Goal: Task Accomplishment & Management: Complete application form

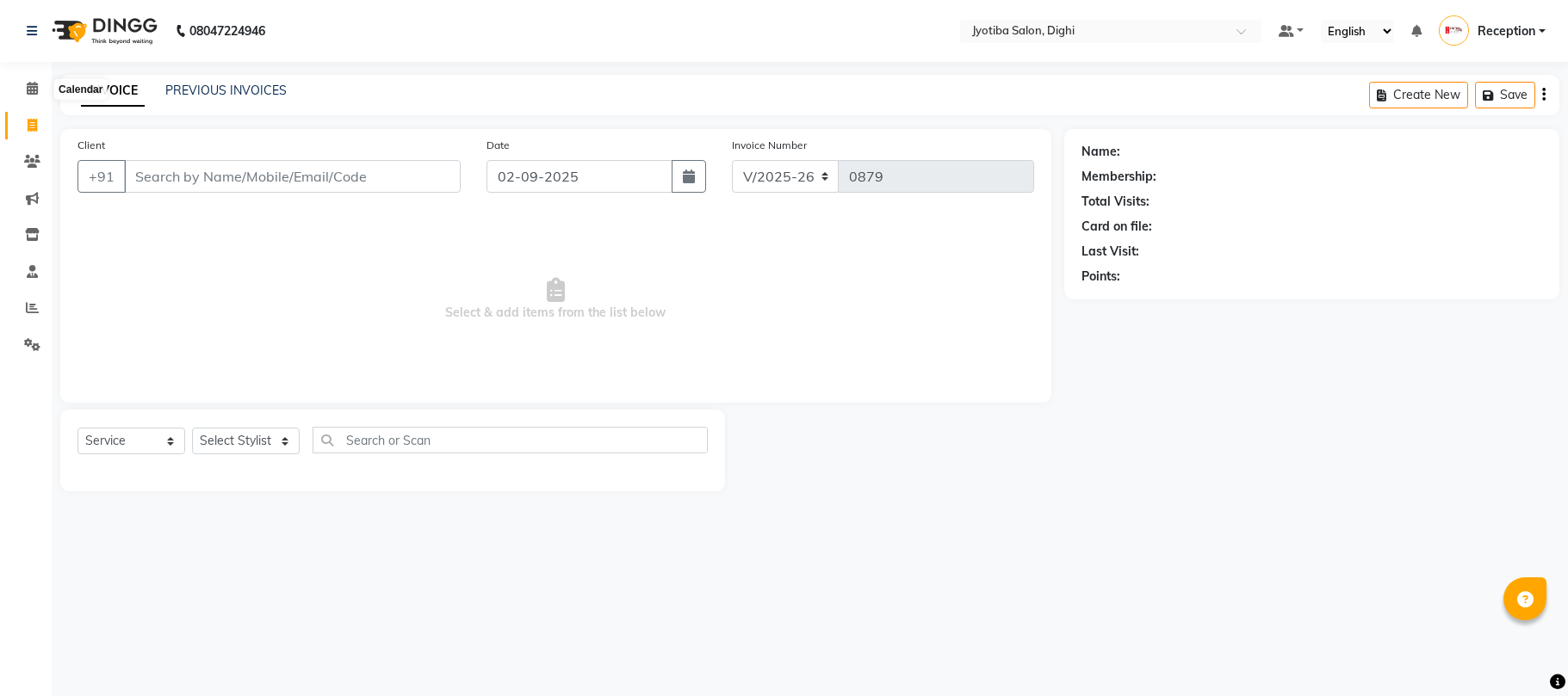
select select "643"
select select "service"
click at [20, 74] on li "Calendar" at bounding box center [26, 89] width 52 height 37
click at [39, 91] on span at bounding box center [32, 89] width 30 height 20
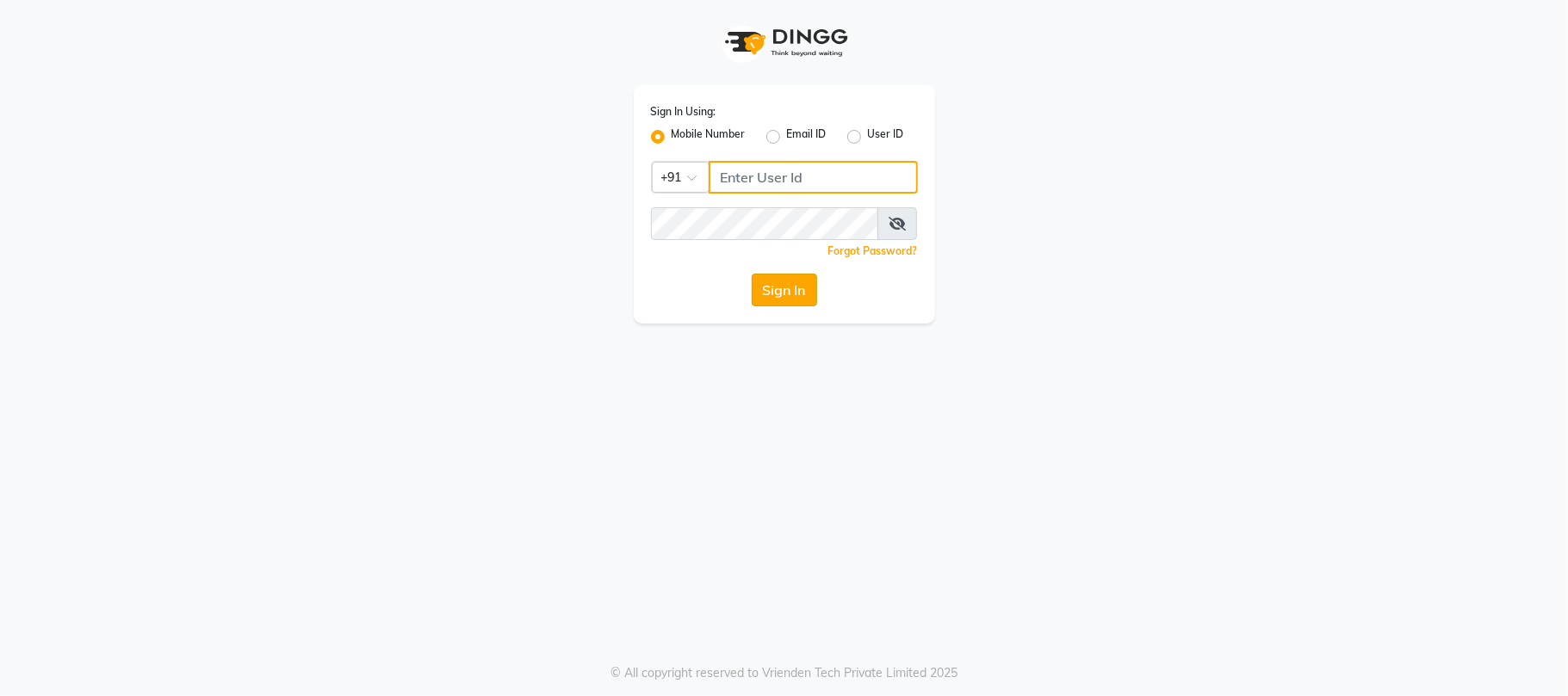
type input "7219821253"
drag, startPoint x: 797, startPoint y: 283, endPoint x: 789, endPoint y: 286, distance: 8.5
click at [793, 287] on button "Sign In" at bounding box center [784, 289] width 65 height 33
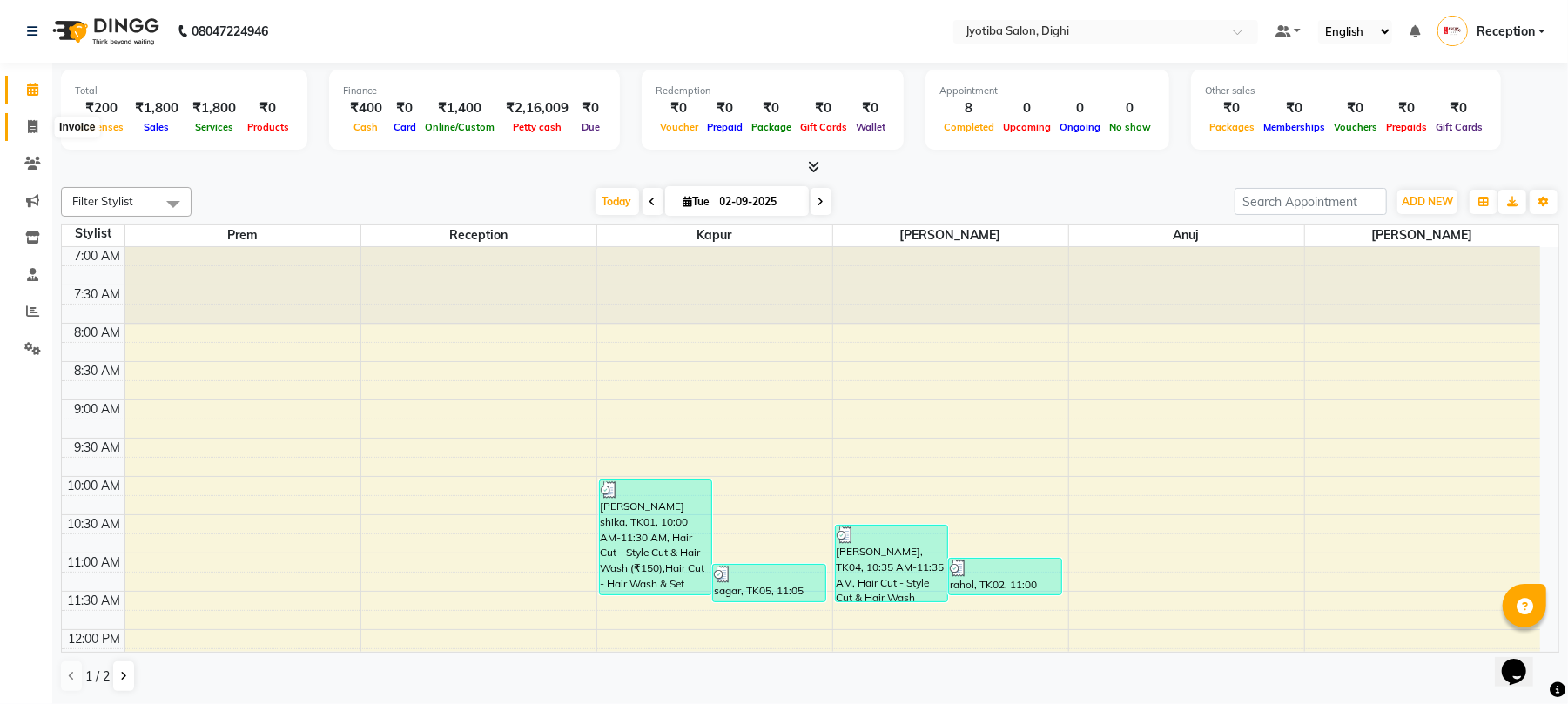
click at [37, 125] on icon at bounding box center [32, 126] width 10 height 14
select select "643"
select select "service"
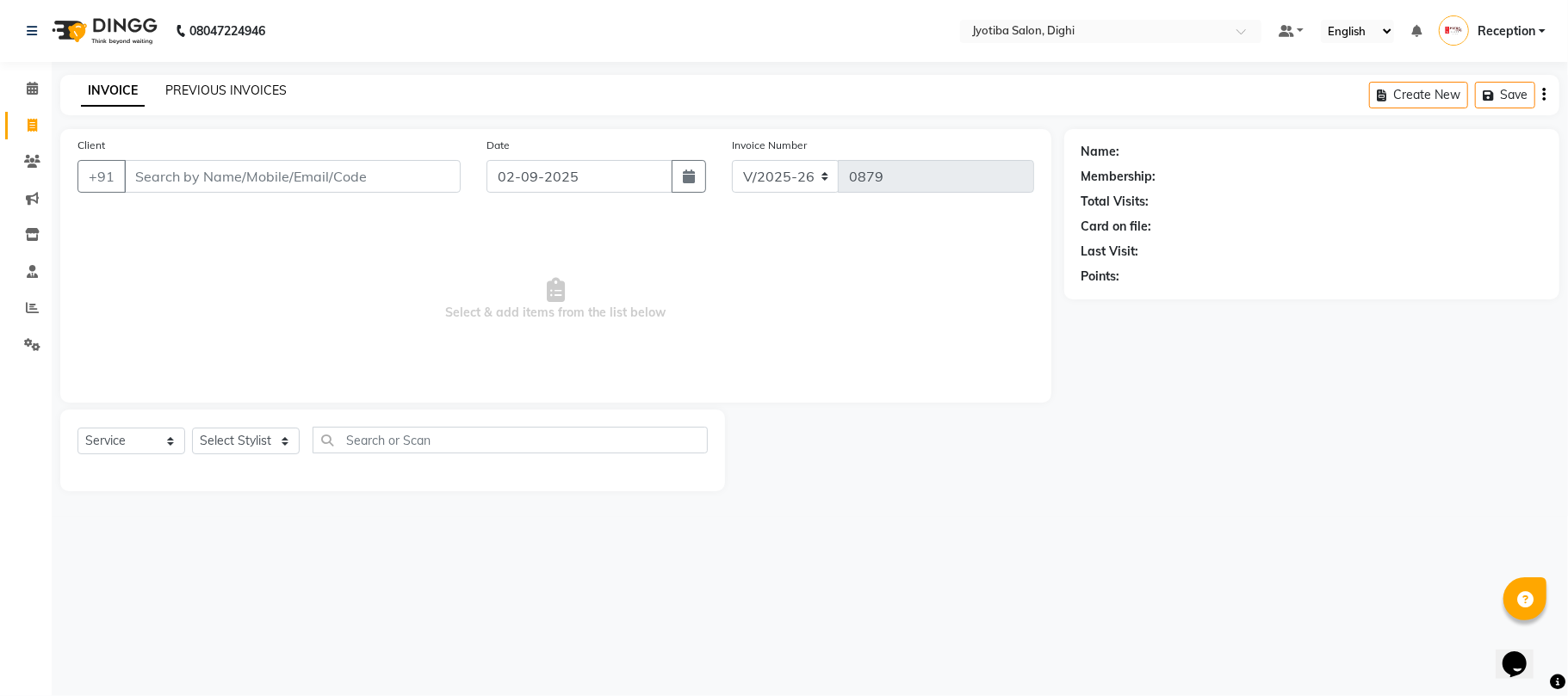
click at [207, 85] on link "PREVIOUS INVOICES" at bounding box center [226, 90] width 121 height 15
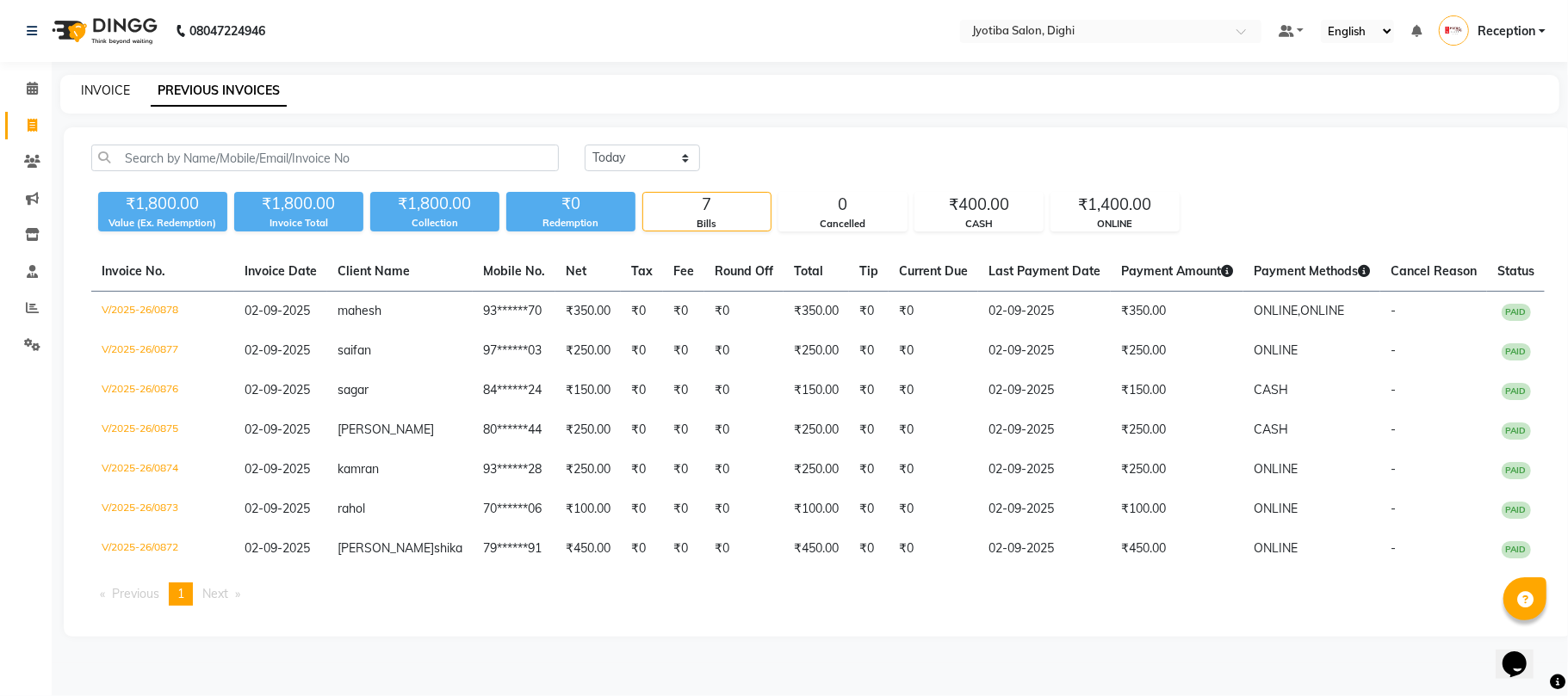
click at [102, 88] on link "INVOICE" at bounding box center [105, 90] width 49 height 15
select select "service"
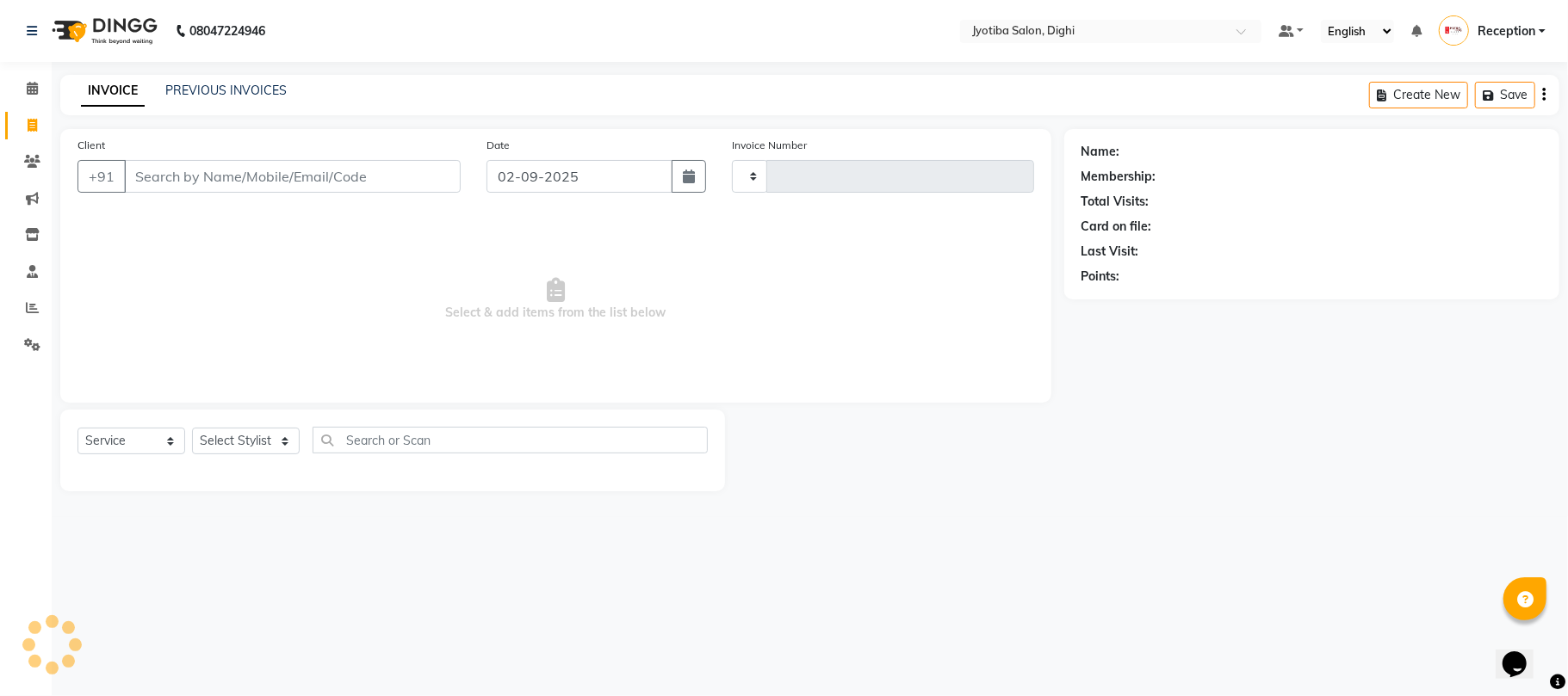
type input "0879"
select select "643"
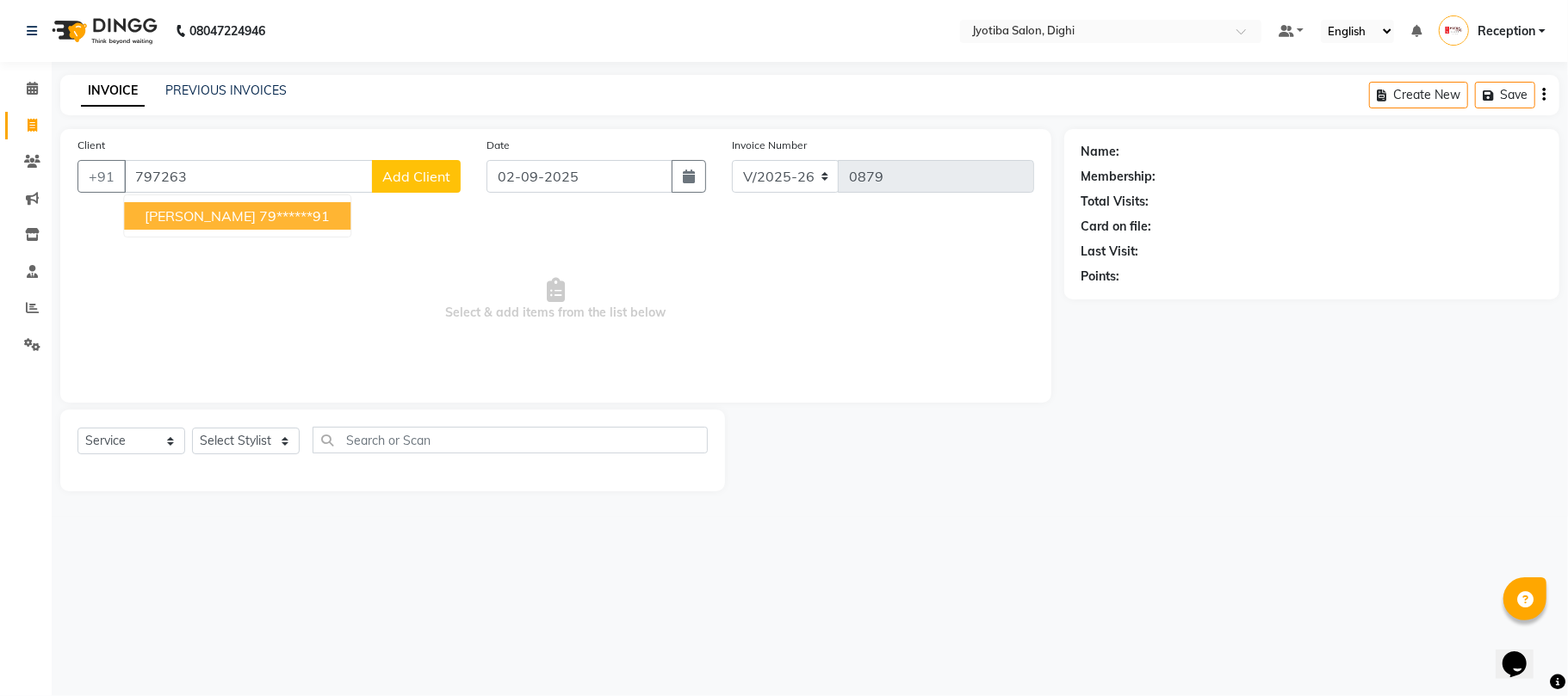
click at [259, 211] on ngb-highlight "79******91" at bounding box center [294, 215] width 70 height 17
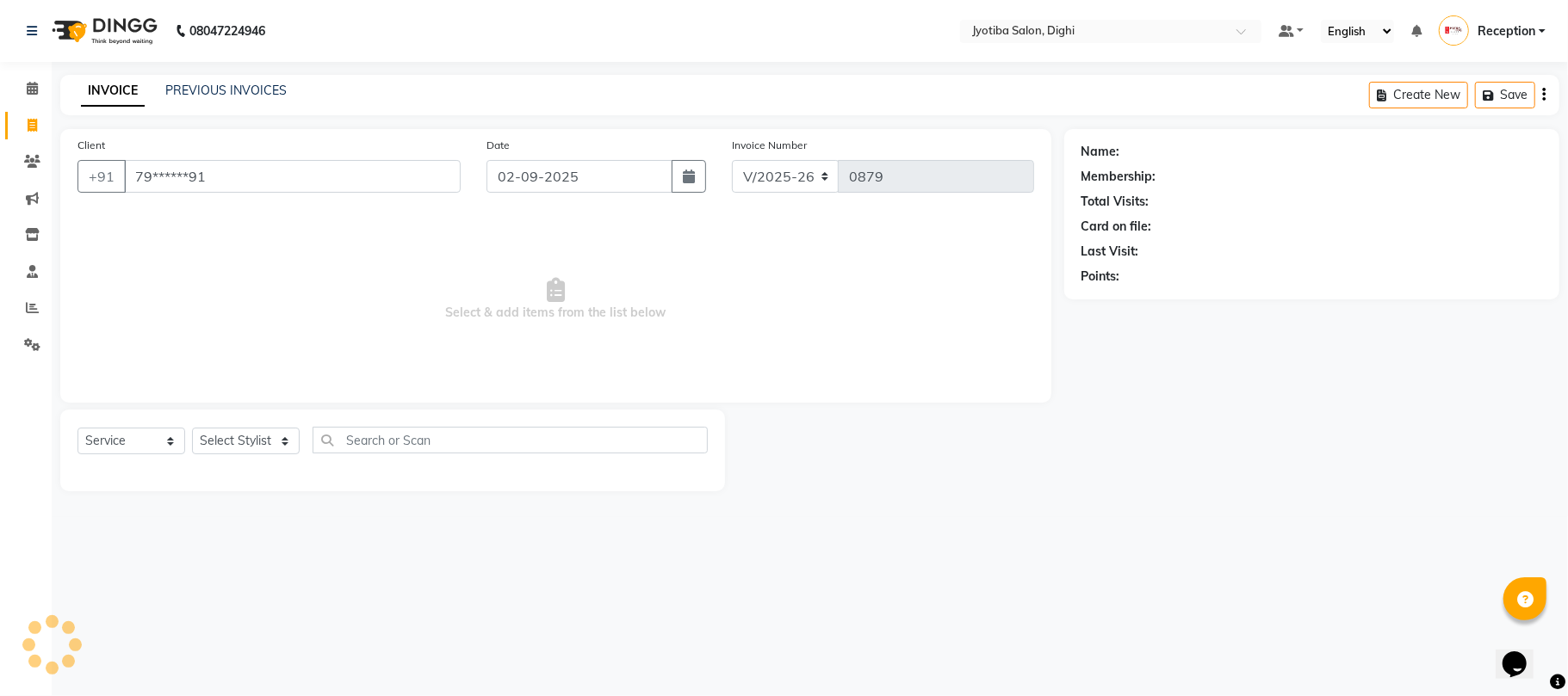
type input "79******91"
click at [222, 442] on select "Select Stylist anuj [PERSON_NAME] Prem Reception [PERSON_NAME]" at bounding box center [246, 441] width 108 height 27
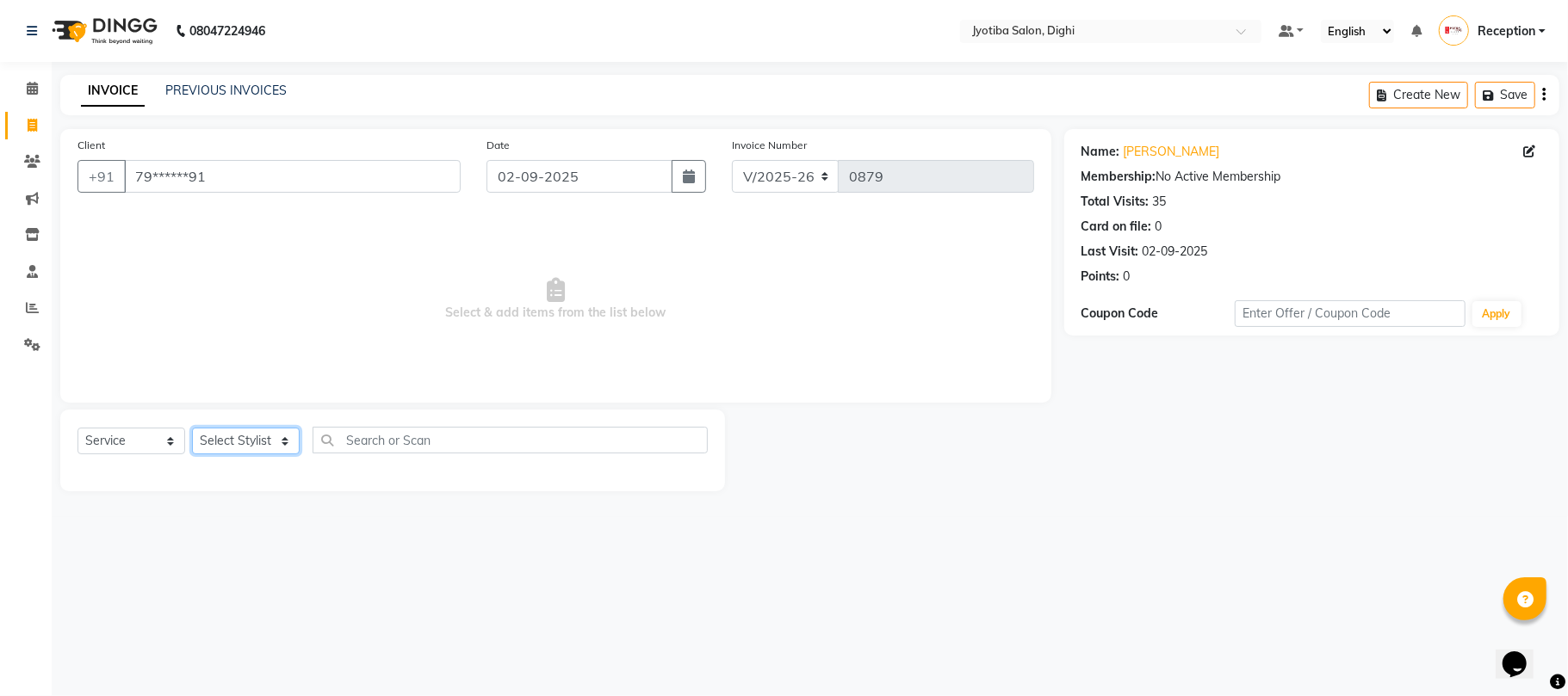
select select "59471"
click at [192, 428] on select "Select Stylist anuj [PERSON_NAME] Prem Reception [PERSON_NAME]" at bounding box center [246, 441] width 108 height 27
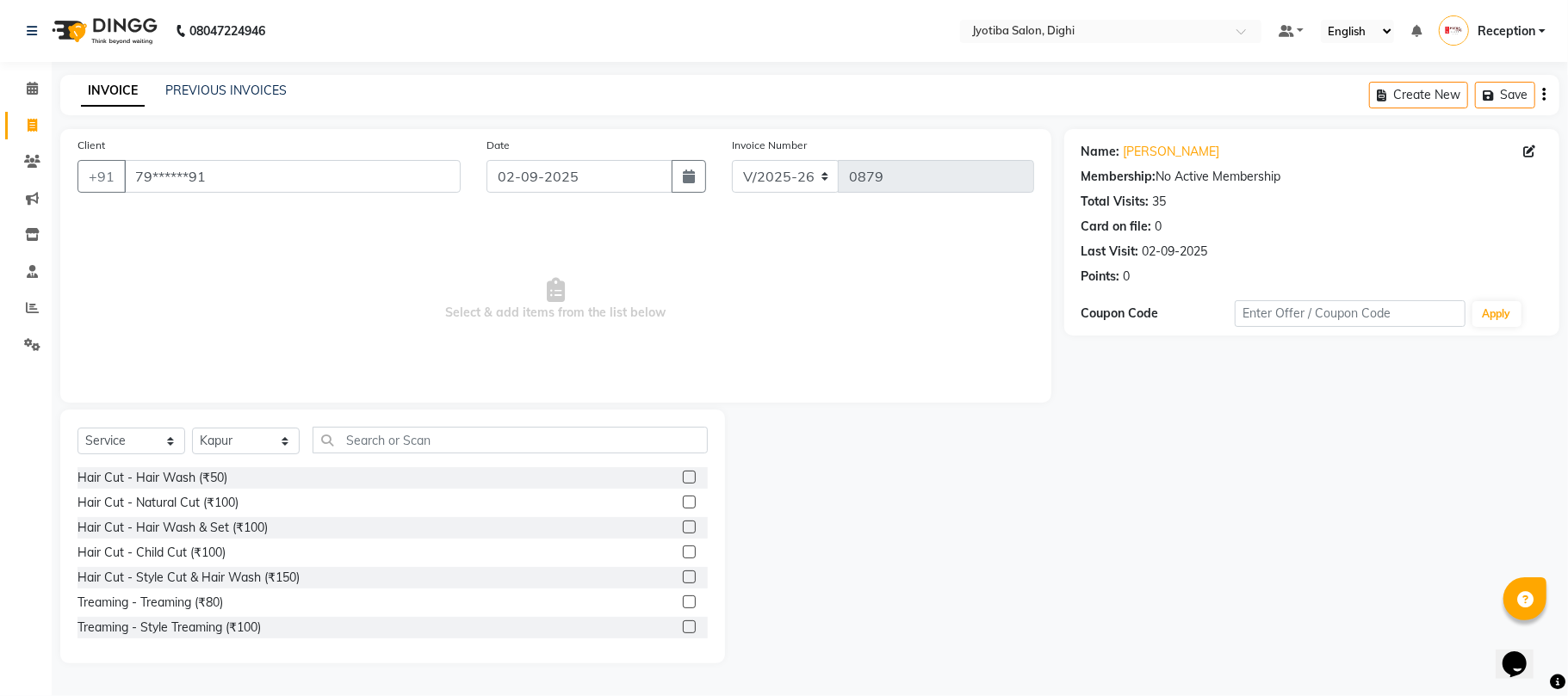
click at [683, 624] on label at bounding box center [689, 627] width 13 height 13
click at [683, 624] on input "checkbox" at bounding box center [688, 627] width 12 height 12
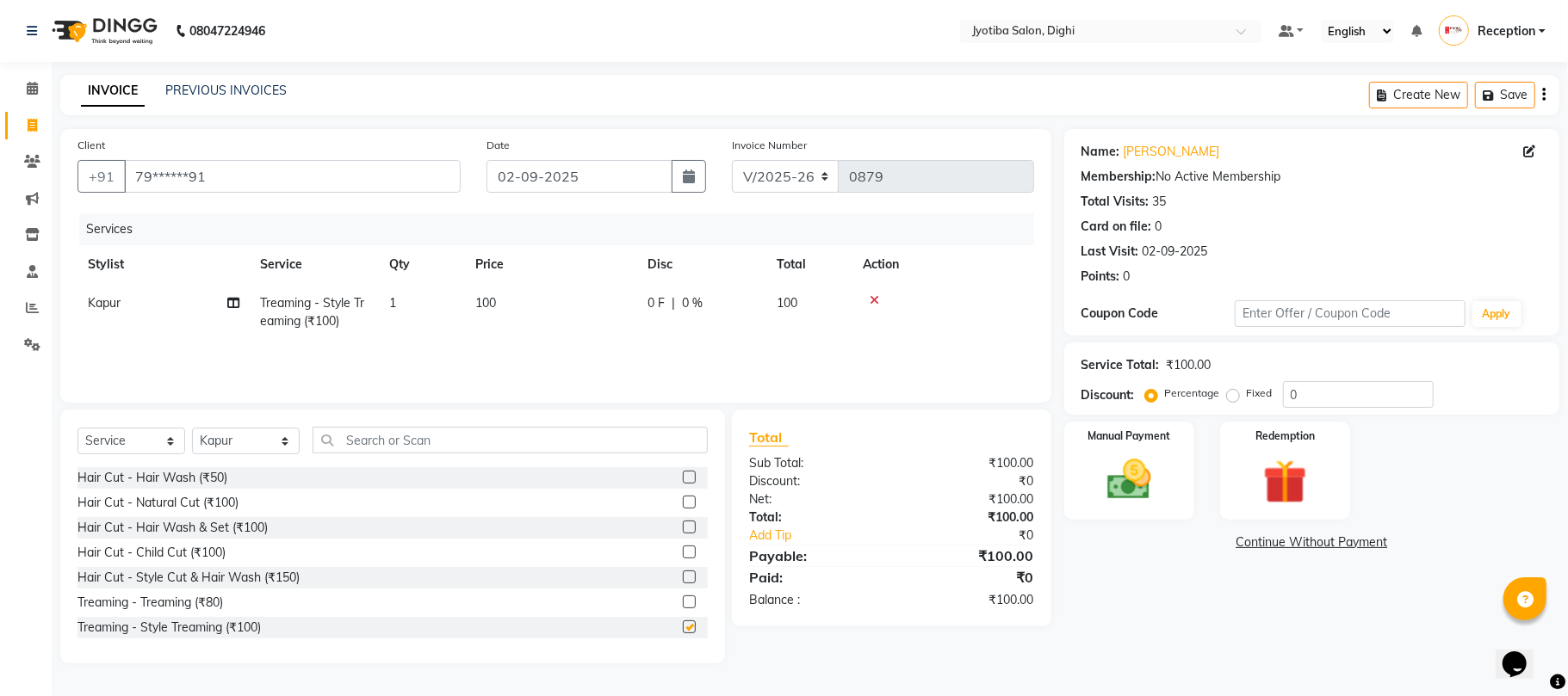
checkbox input "false"
click at [1303, 537] on link "Continue Without Payment" at bounding box center [1312, 542] width 488 height 18
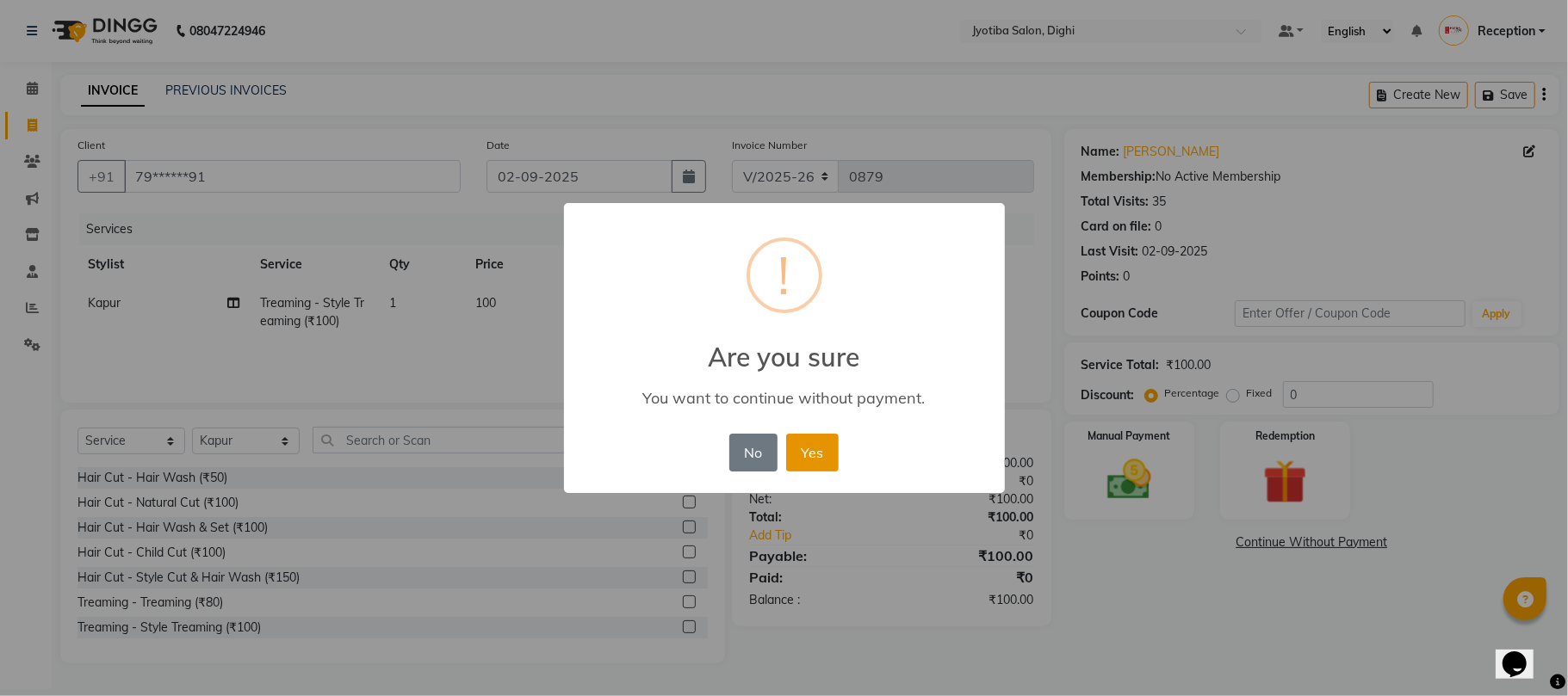
click at [824, 454] on button "Yes" at bounding box center [812, 452] width 53 height 38
click at [823, 454] on div "× ! Are you sure You want to continue without payment. No No Yes" at bounding box center [784, 348] width 1568 height 696
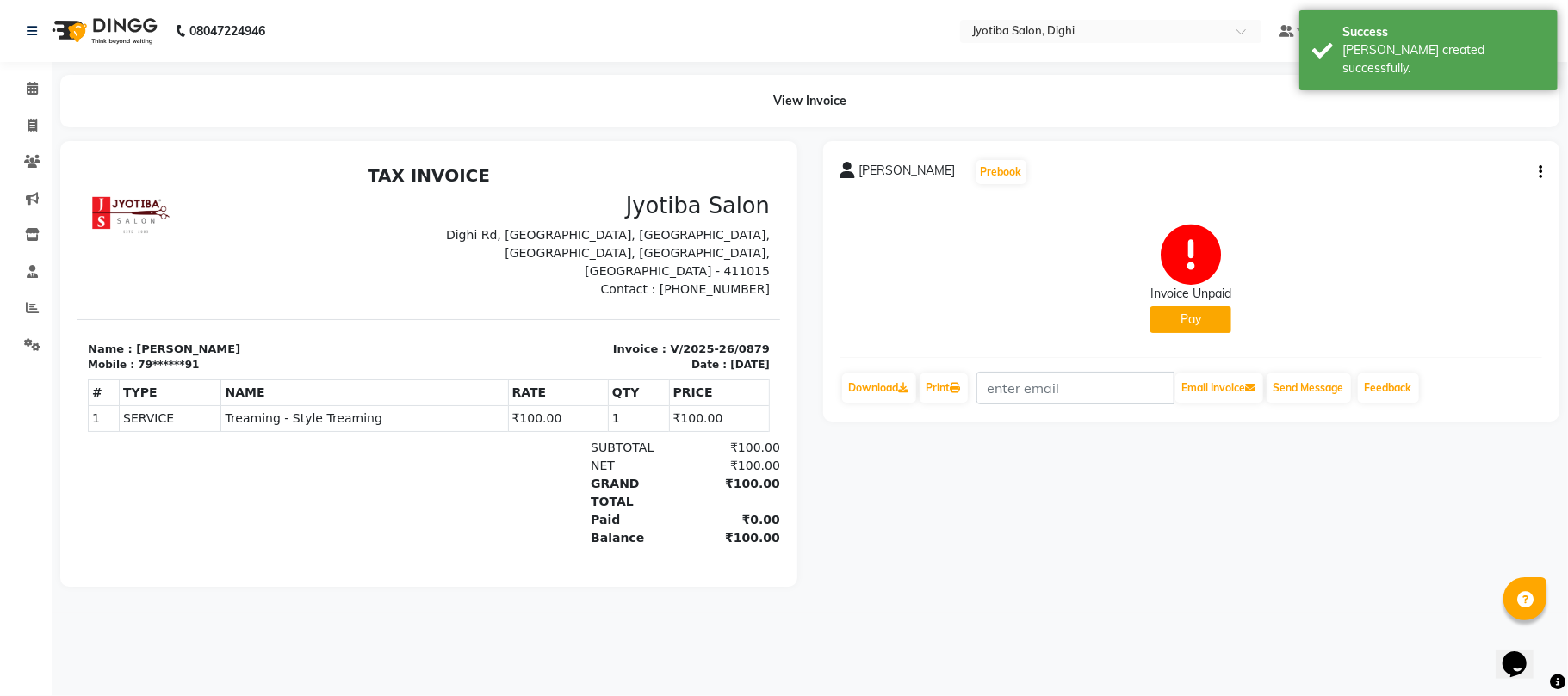
click at [1184, 327] on button "Pay" at bounding box center [1190, 320] width 81 height 27
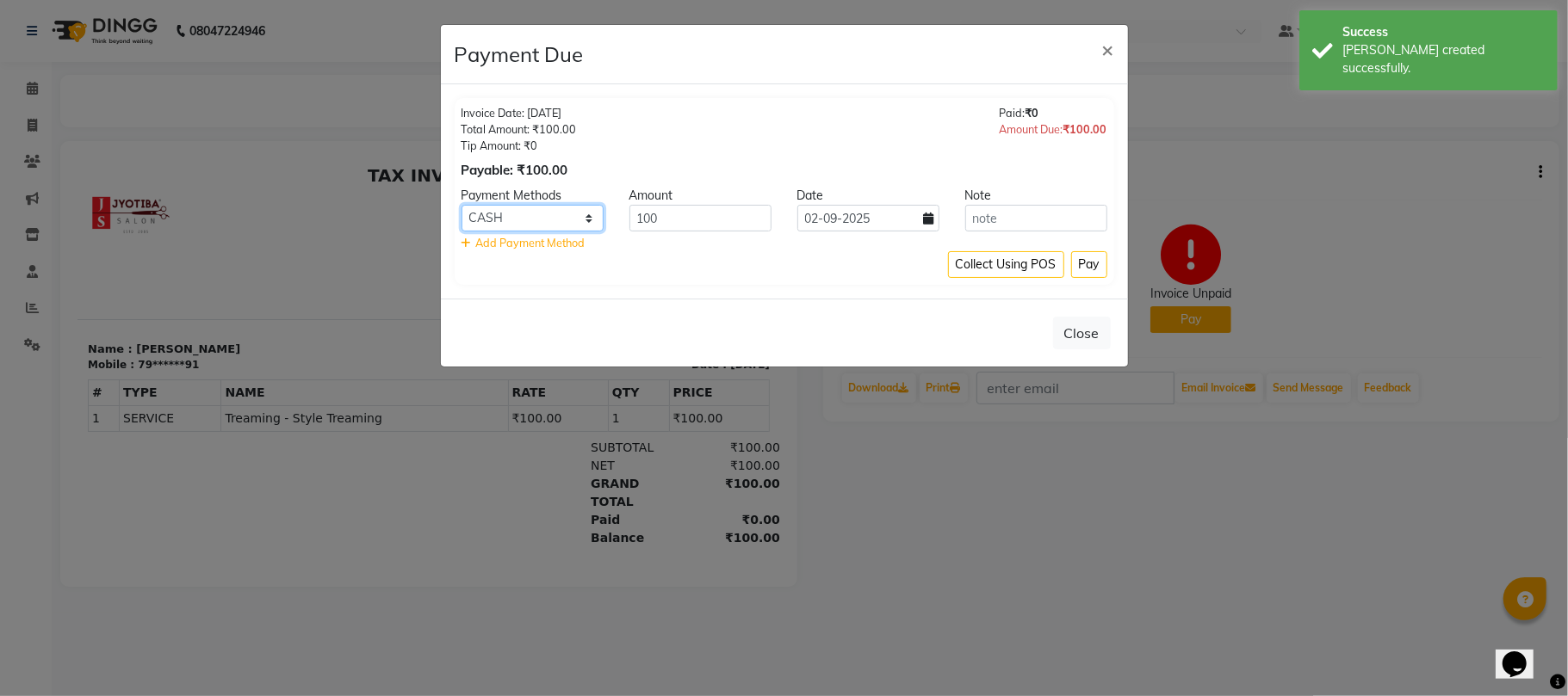
click at [582, 212] on select "CASH ONLINE CARD" at bounding box center [532, 218] width 142 height 27
select select "3"
click at [461, 206] on select "CASH ONLINE CARD" at bounding box center [532, 218] width 142 height 27
click at [1090, 260] on button "Pay" at bounding box center [1089, 264] width 37 height 27
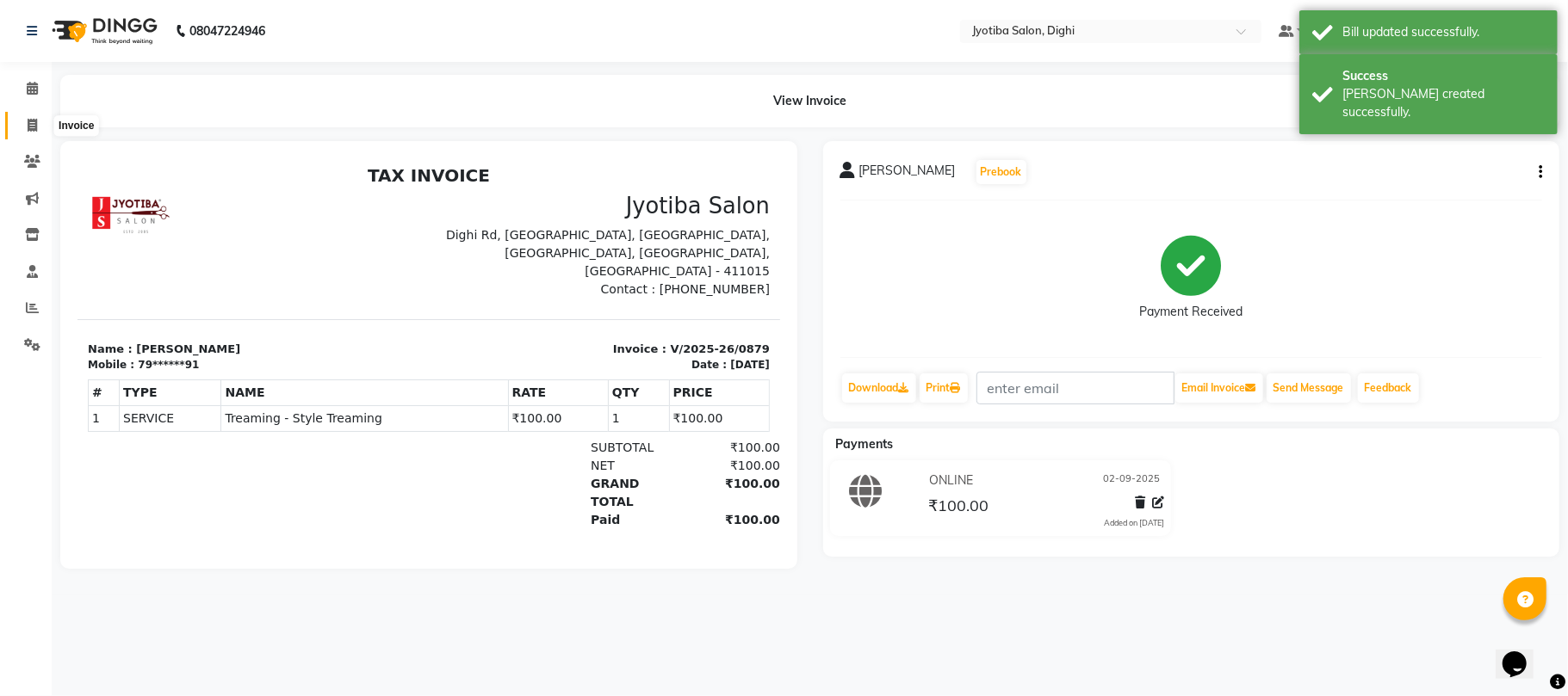
click at [19, 117] on span at bounding box center [32, 126] width 30 height 20
select select "service"
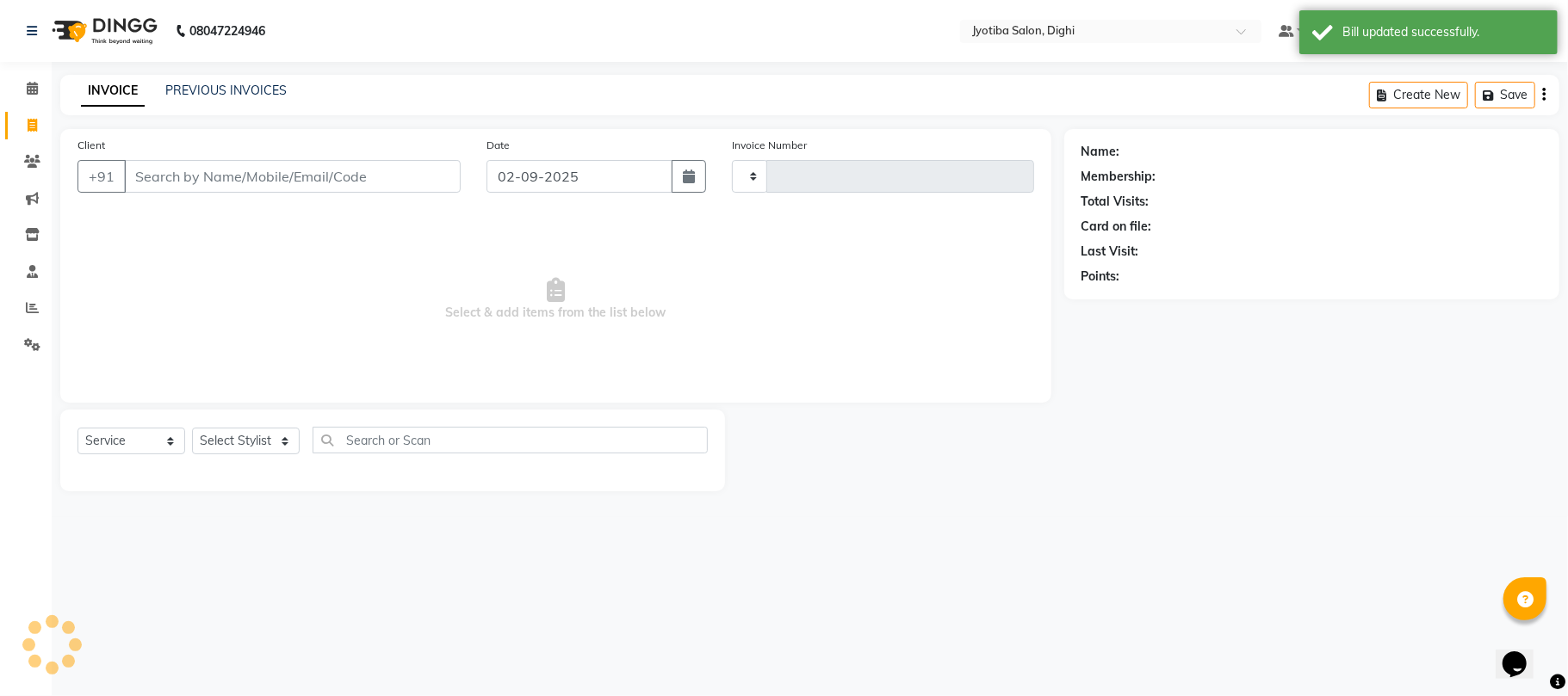
type input "0880"
select select "643"
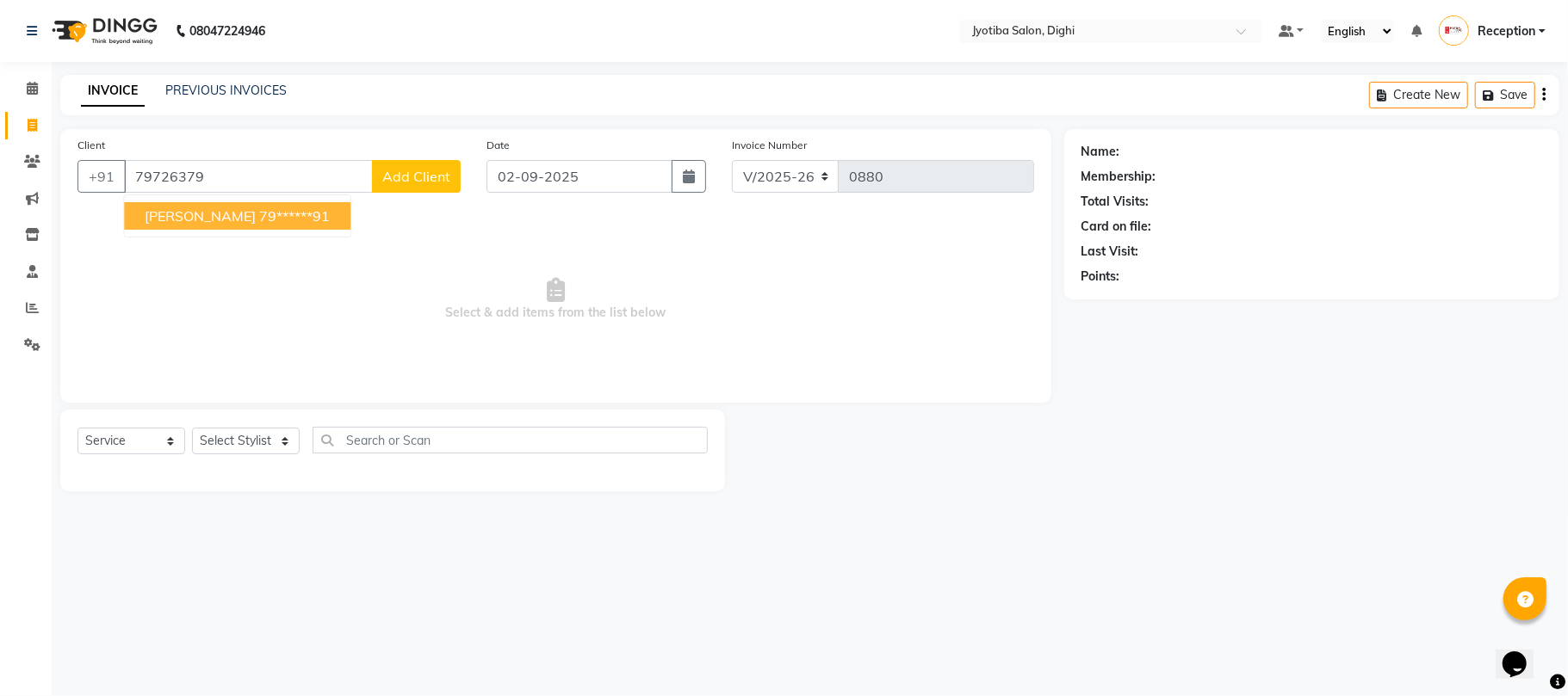
click at [259, 221] on ngb-highlight "79******91" at bounding box center [294, 215] width 70 height 17
type input "79******91"
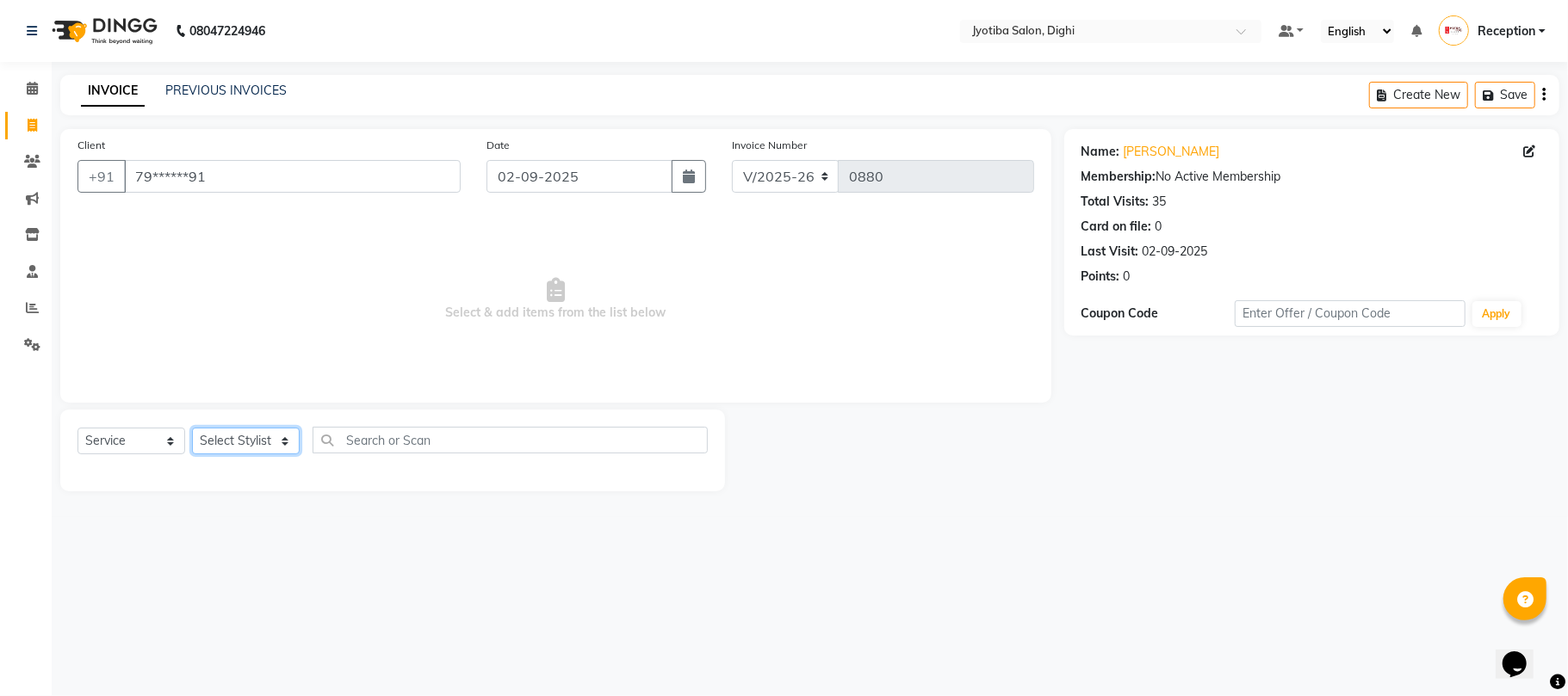
click at [224, 441] on select "Select Stylist anuj [PERSON_NAME] Prem Reception [PERSON_NAME]" at bounding box center [246, 441] width 108 height 27
select select "9312"
click at [192, 428] on select "Select Stylist anuj [PERSON_NAME] Prem Reception [PERSON_NAME]" at bounding box center [246, 441] width 108 height 27
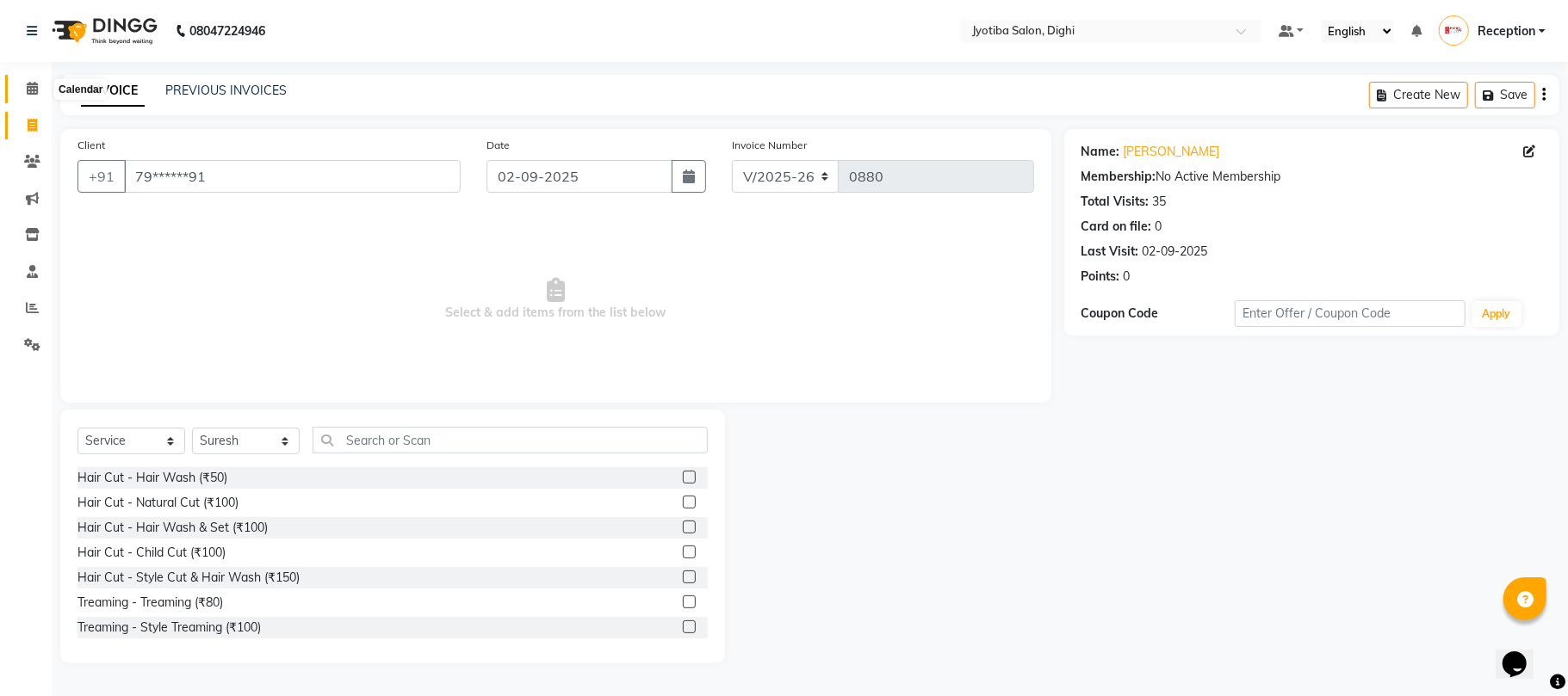
click at [35, 86] on icon at bounding box center [32, 88] width 12 height 13
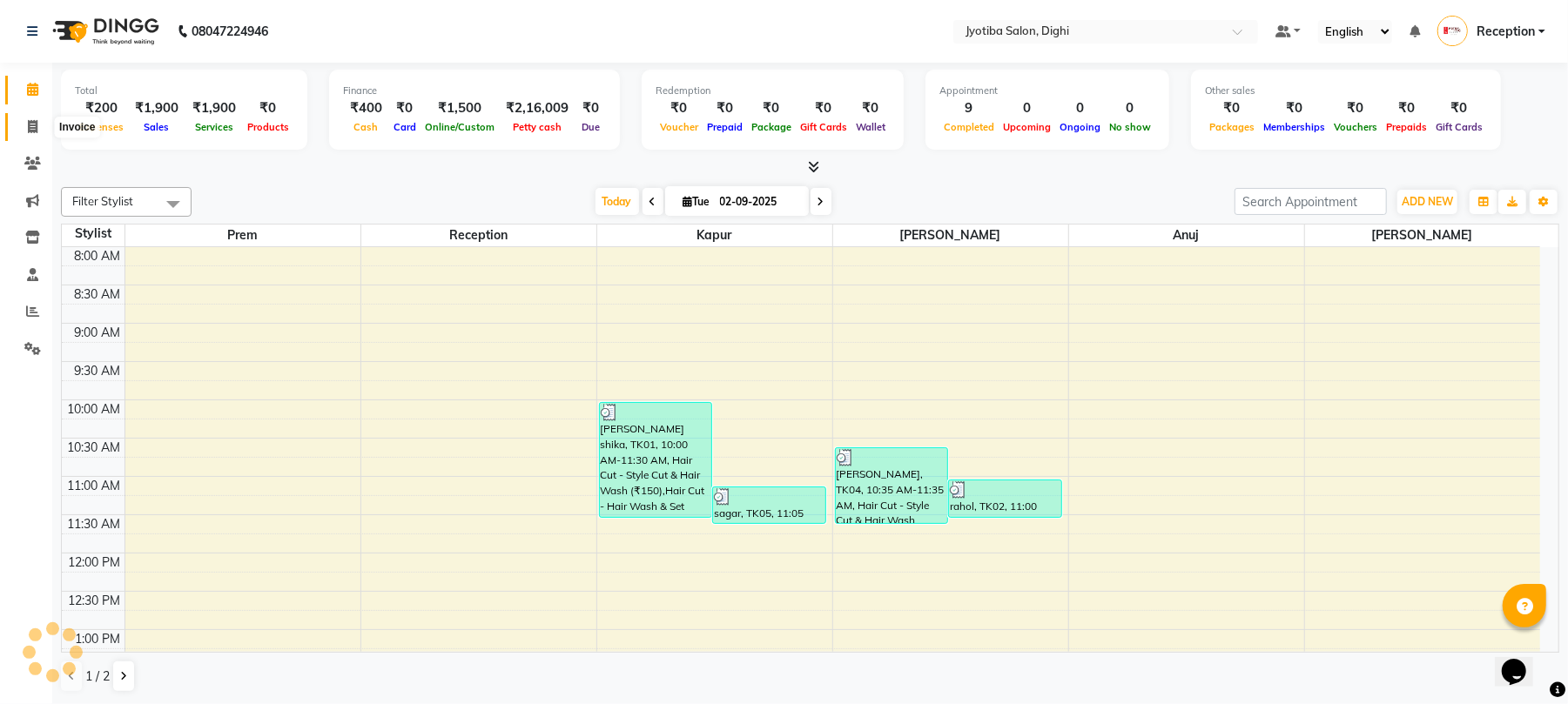
click at [37, 122] on icon at bounding box center [32, 126] width 10 height 14
select select "service"
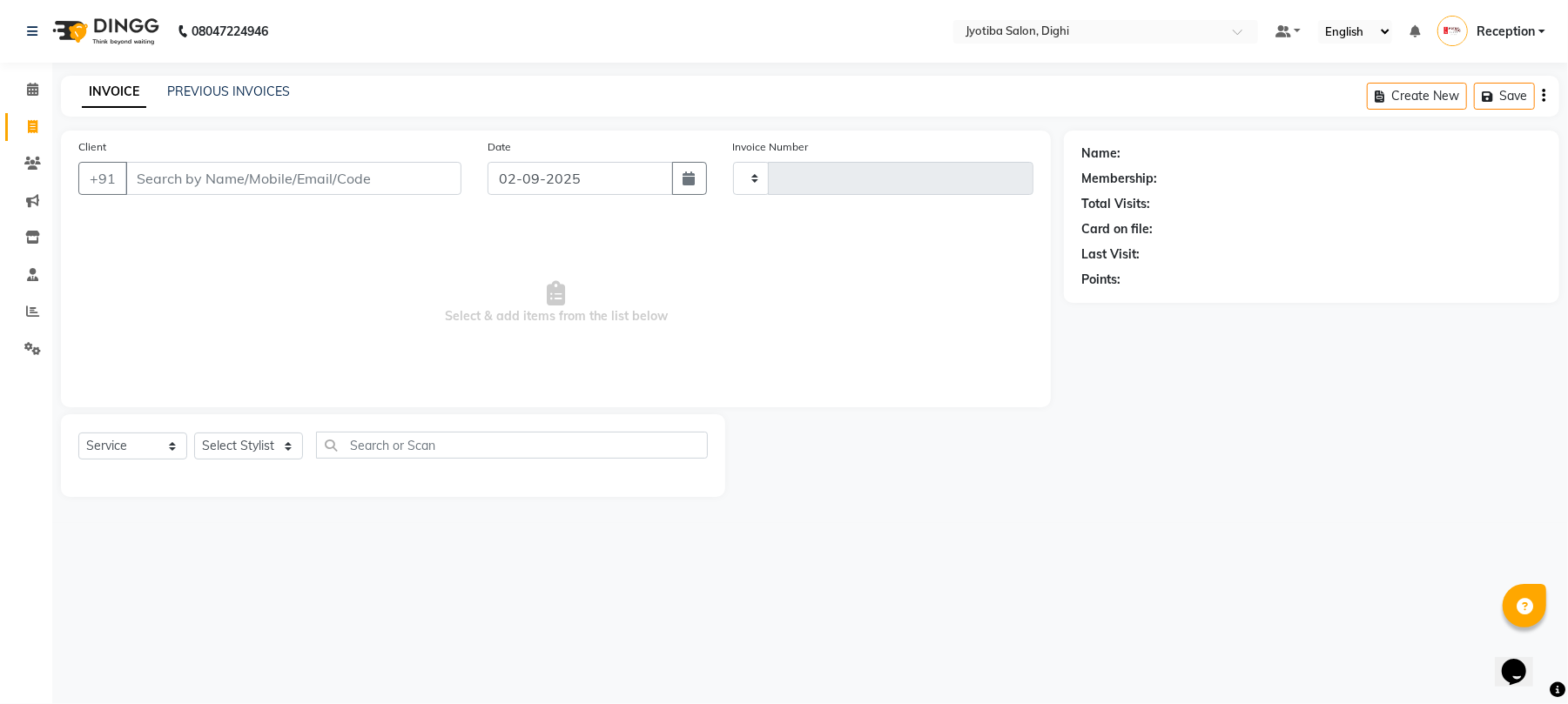
type input "0880"
select select "643"
click at [273, 101] on div "INVOICE PREVIOUS INVOICES" at bounding box center [186, 93] width 249 height 20
click at [270, 87] on link "PREVIOUS INVOICES" at bounding box center [229, 91] width 122 height 15
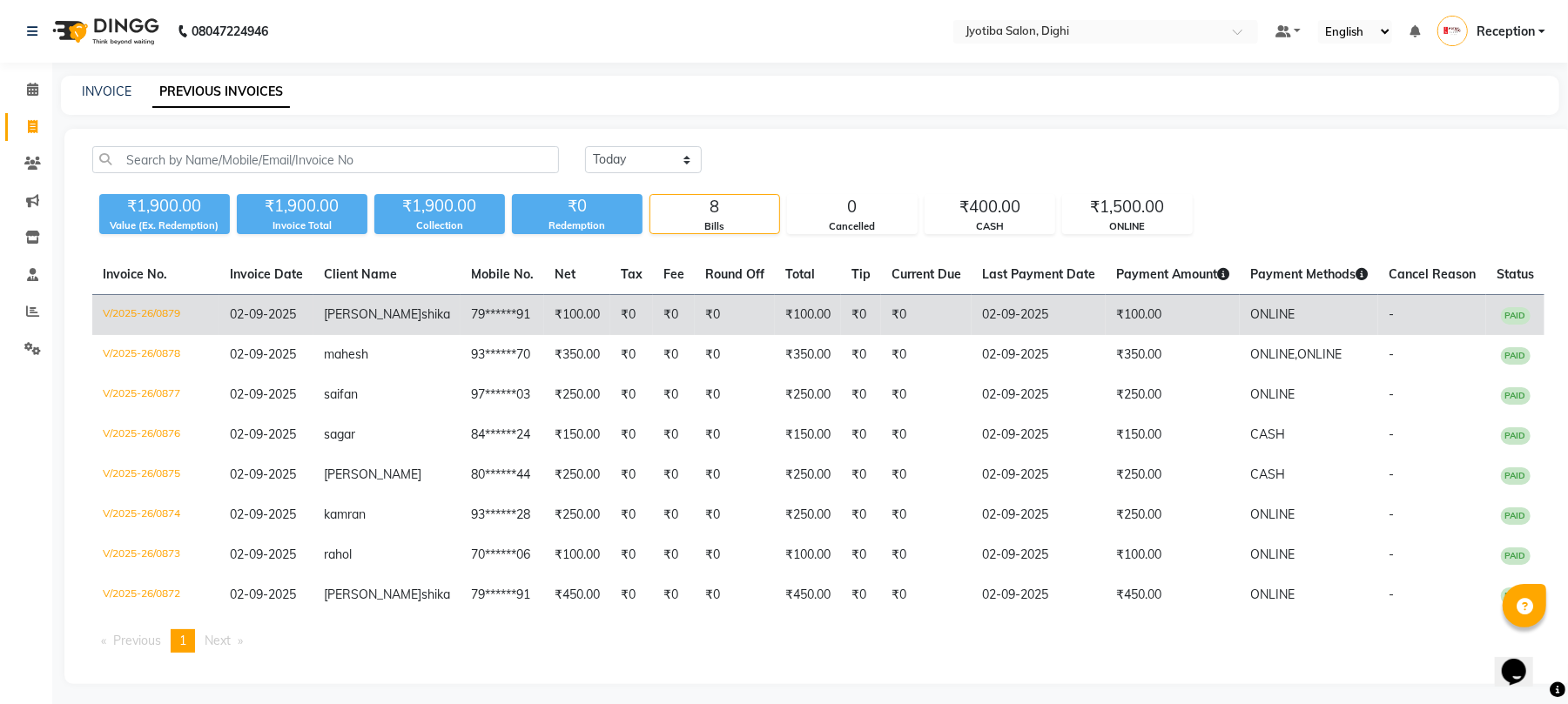
click at [1150, 311] on td "₹100.00" at bounding box center [1173, 315] width 134 height 41
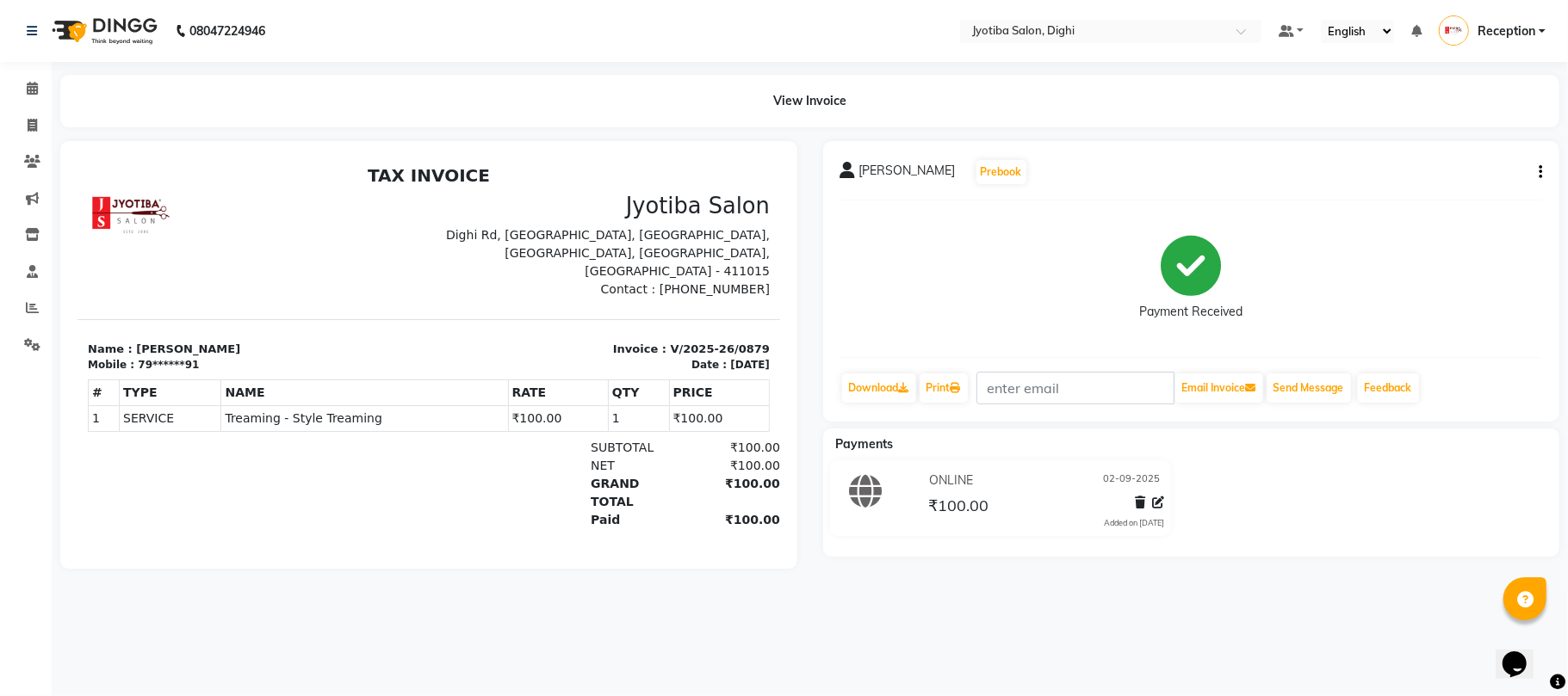
click at [1537, 166] on button "button" at bounding box center [1537, 173] width 11 height 18
click at [1477, 156] on div "Split Service Amount" at bounding box center [1453, 160] width 118 height 21
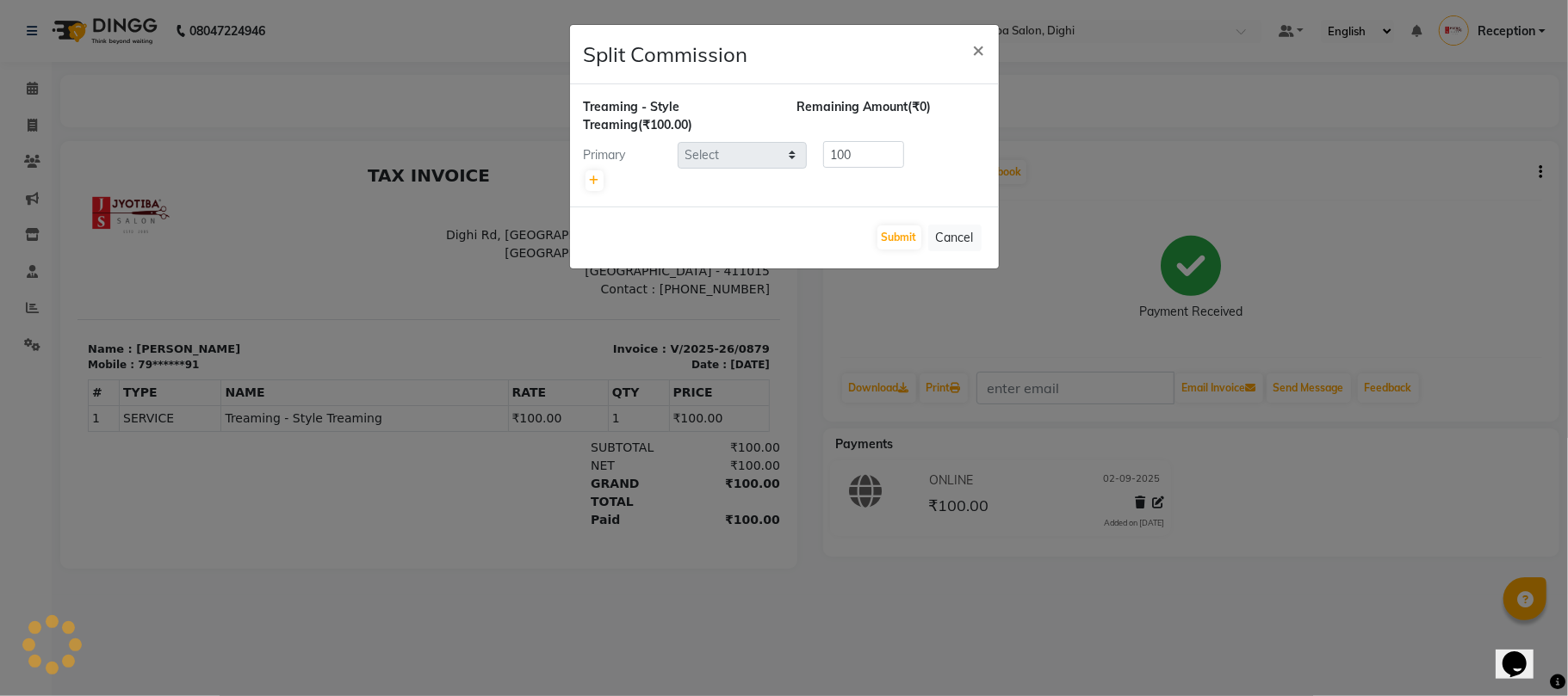
select select "59471"
click at [979, 43] on span "×" at bounding box center [979, 49] width 12 height 26
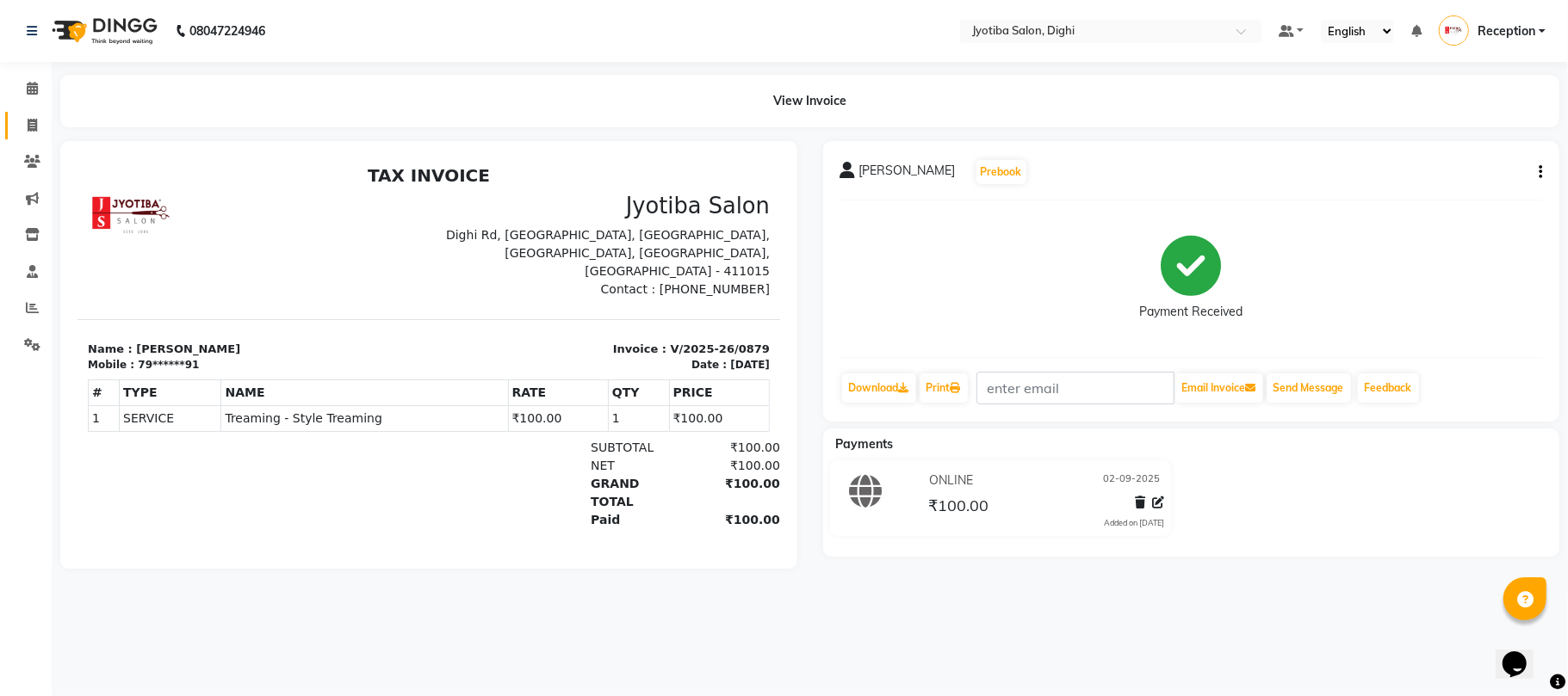
click at [33, 138] on link "Invoice" at bounding box center [26, 126] width 41 height 28
select select "service"
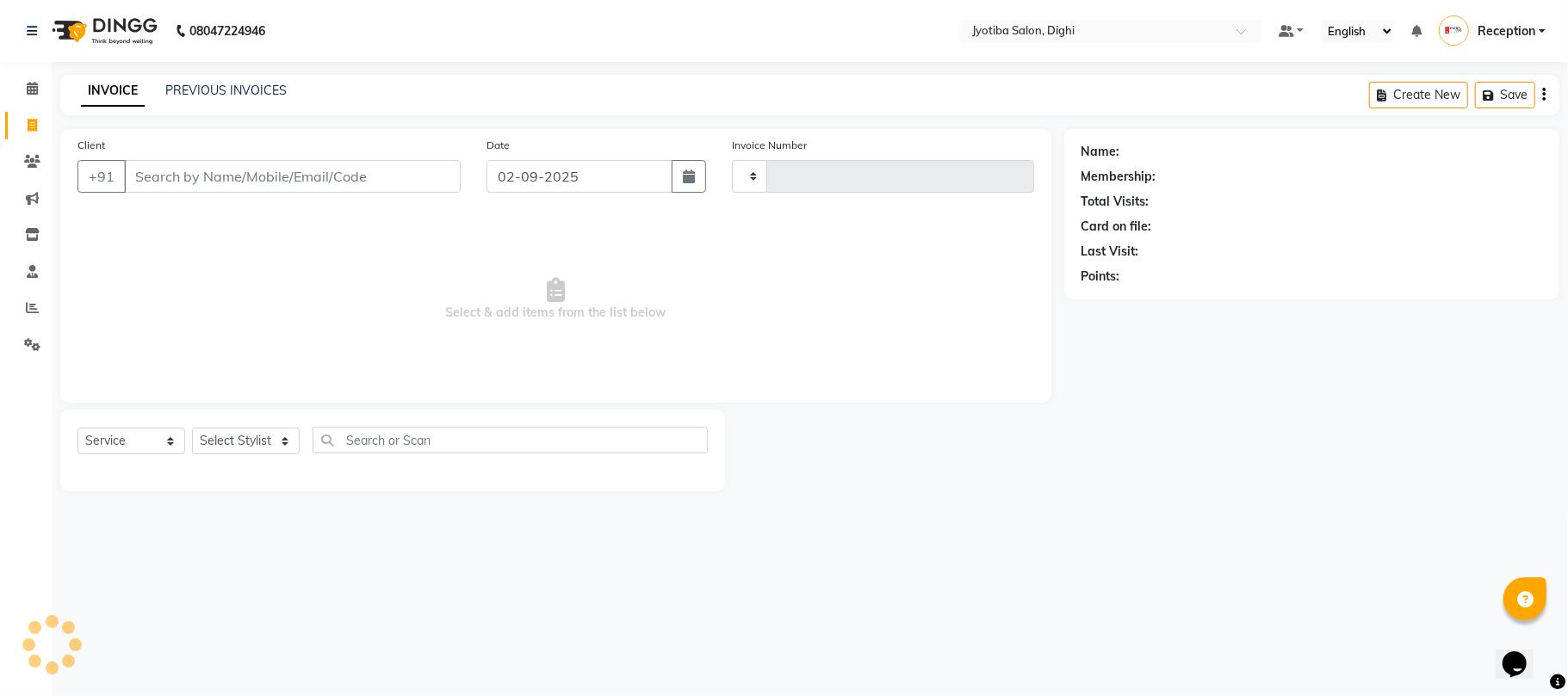
type input "0880"
select select "643"
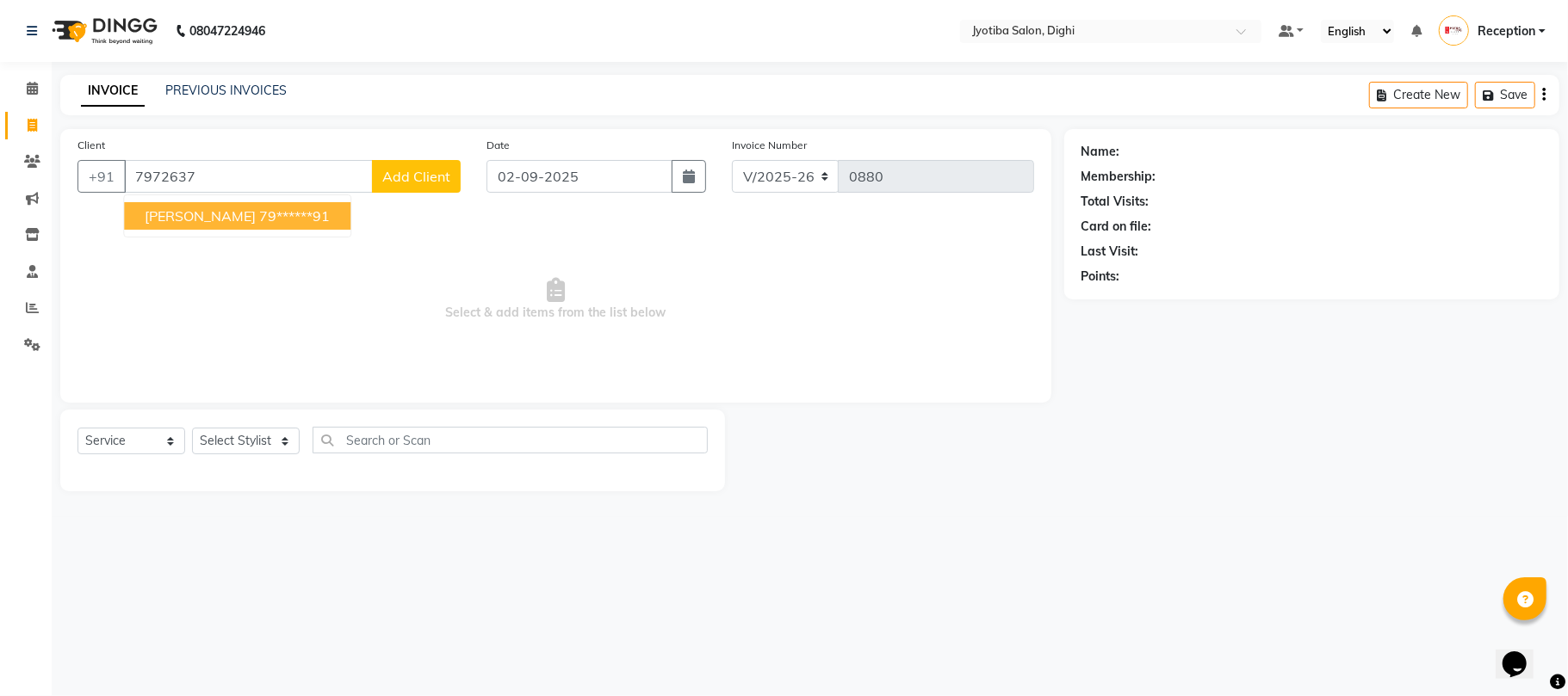
click at [183, 214] on span "[PERSON_NAME]" at bounding box center [199, 215] width 111 height 17
type input "79******91"
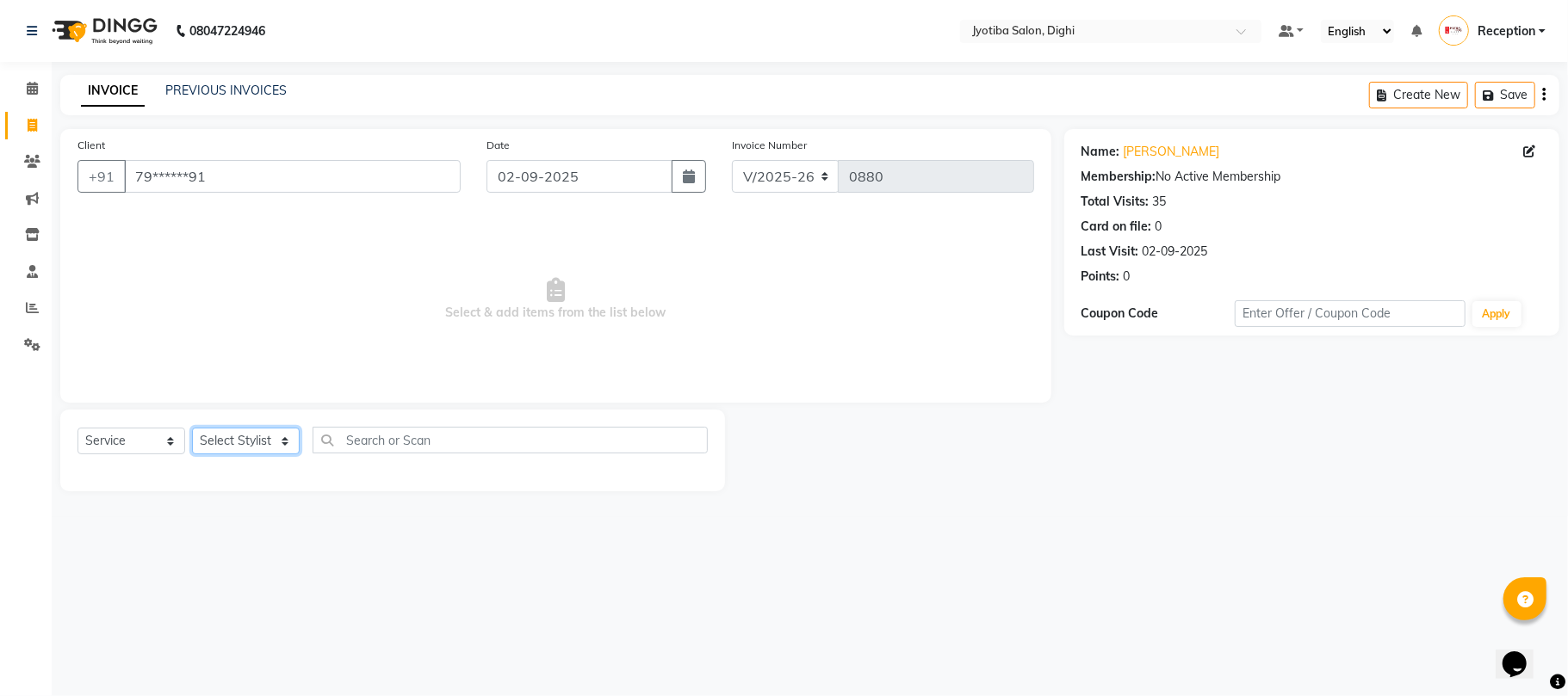
click at [229, 445] on select "Select Stylist anuj [PERSON_NAME] Prem Reception [PERSON_NAME]" at bounding box center [246, 441] width 108 height 27
select select "9312"
click at [192, 428] on select "Select Stylist anuj [PERSON_NAME] Prem Reception [PERSON_NAME]" at bounding box center [246, 441] width 108 height 27
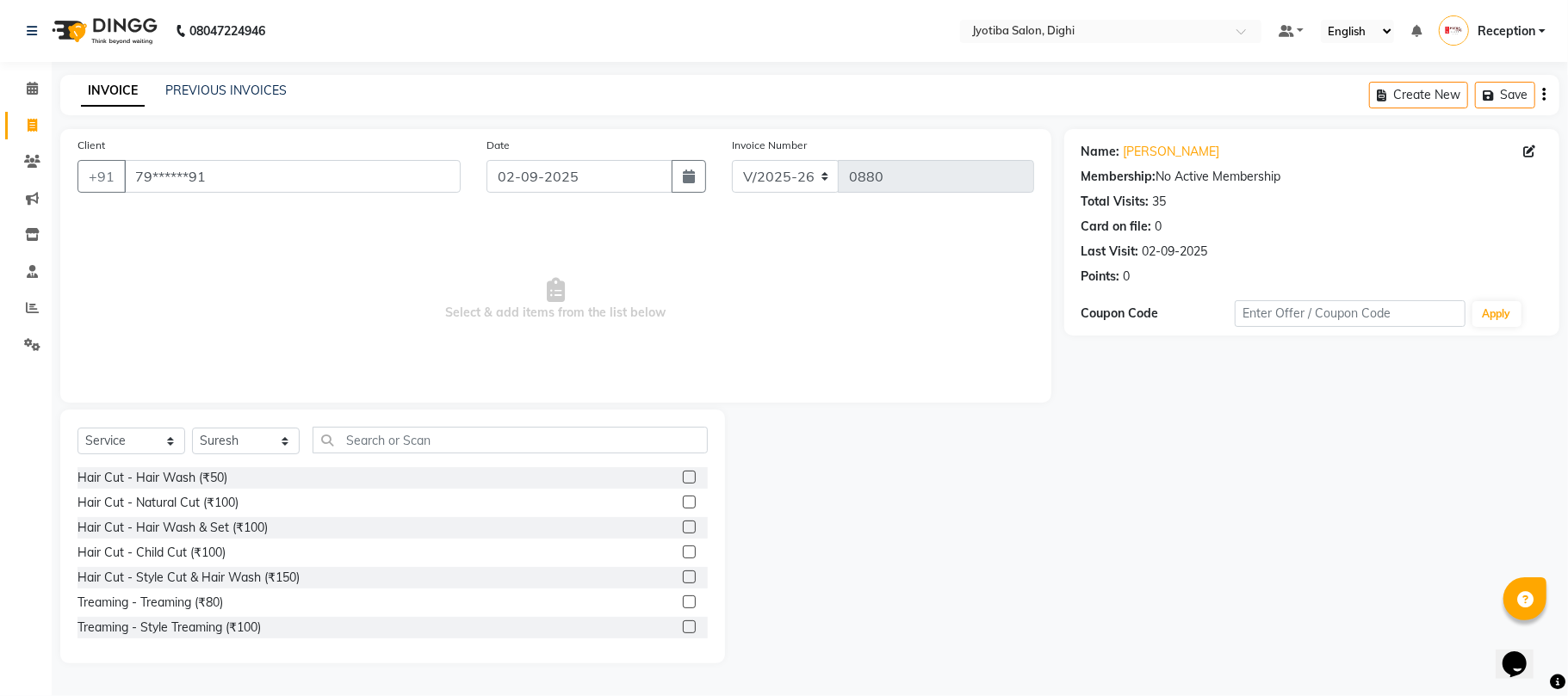
click at [683, 627] on label at bounding box center [689, 627] width 13 height 13
click at [683, 627] on input "checkbox" at bounding box center [688, 627] width 12 height 12
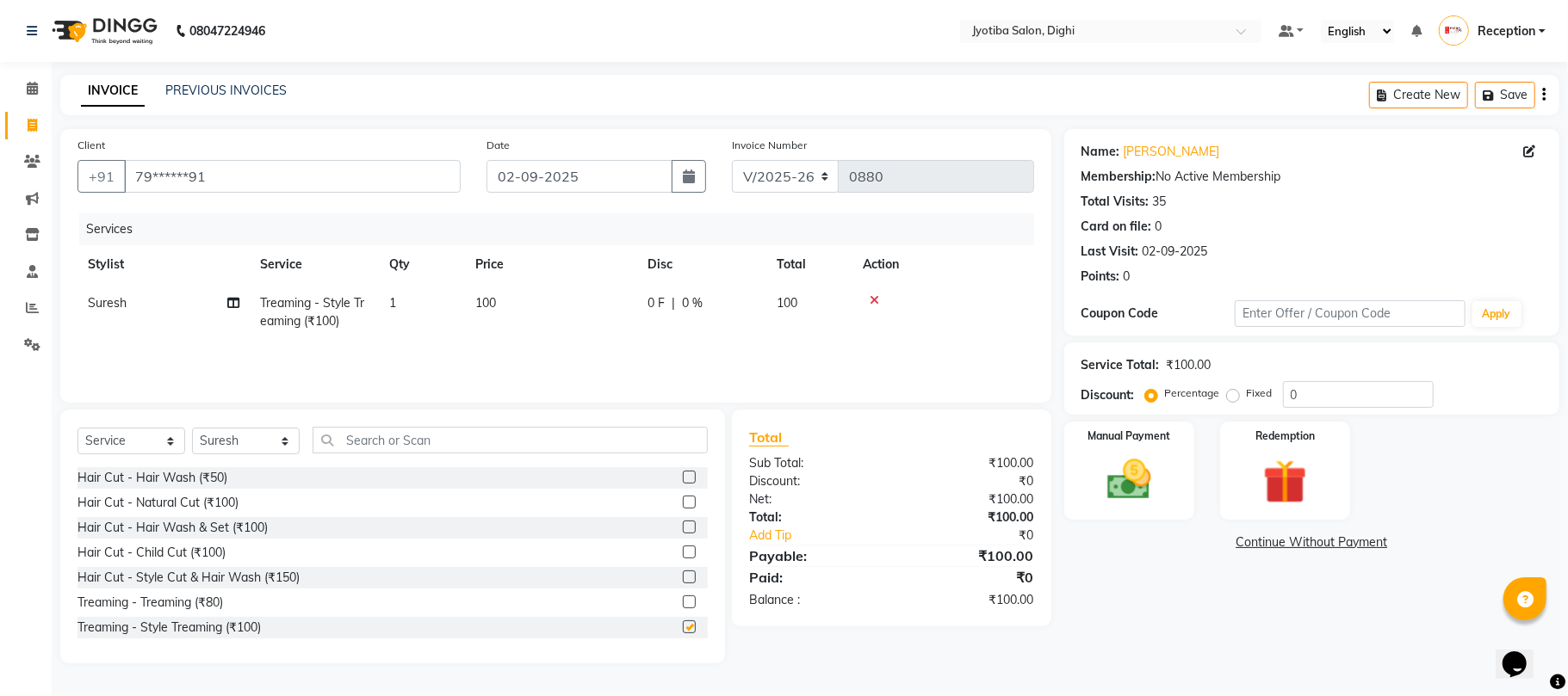
checkbox input "false"
click at [1353, 545] on link "Continue Without Payment" at bounding box center [1312, 542] width 488 height 18
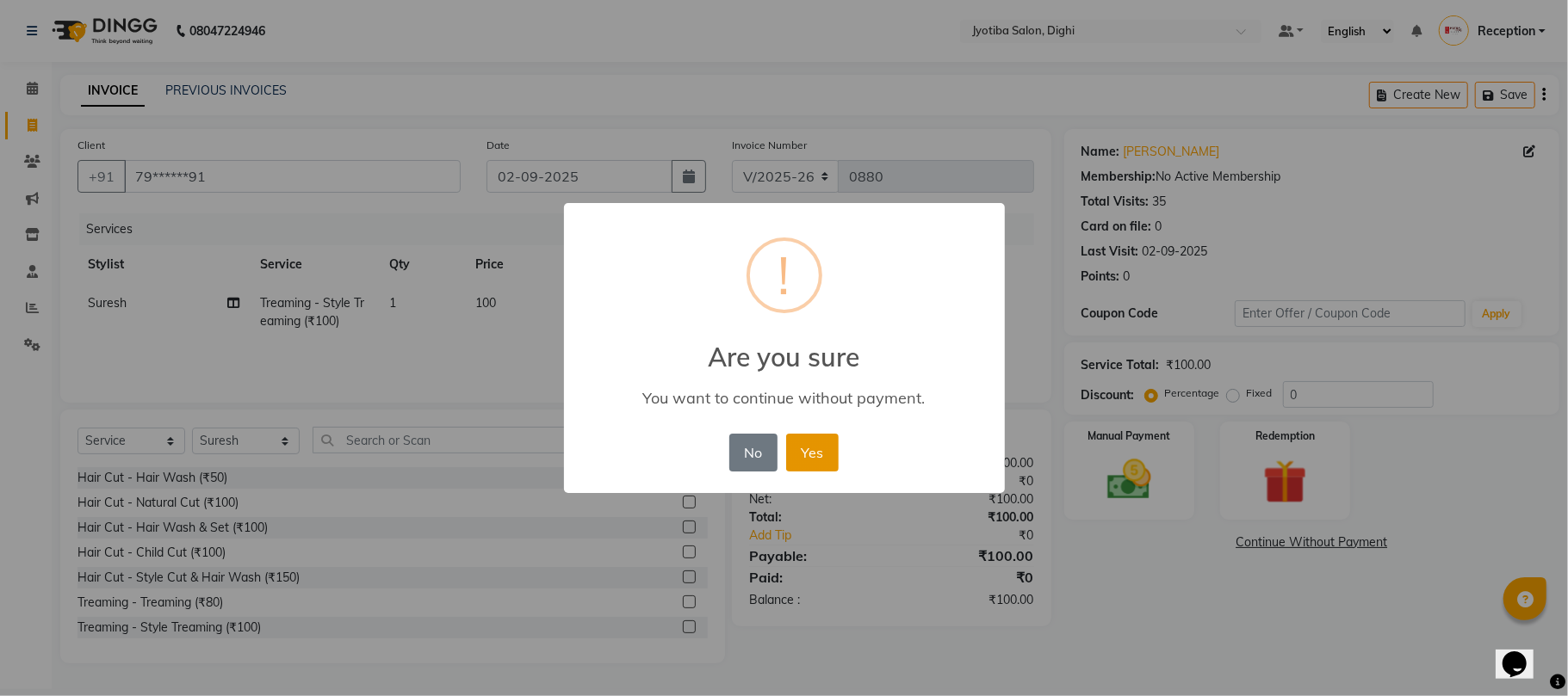
click at [832, 457] on button "Yes" at bounding box center [812, 452] width 53 height 38
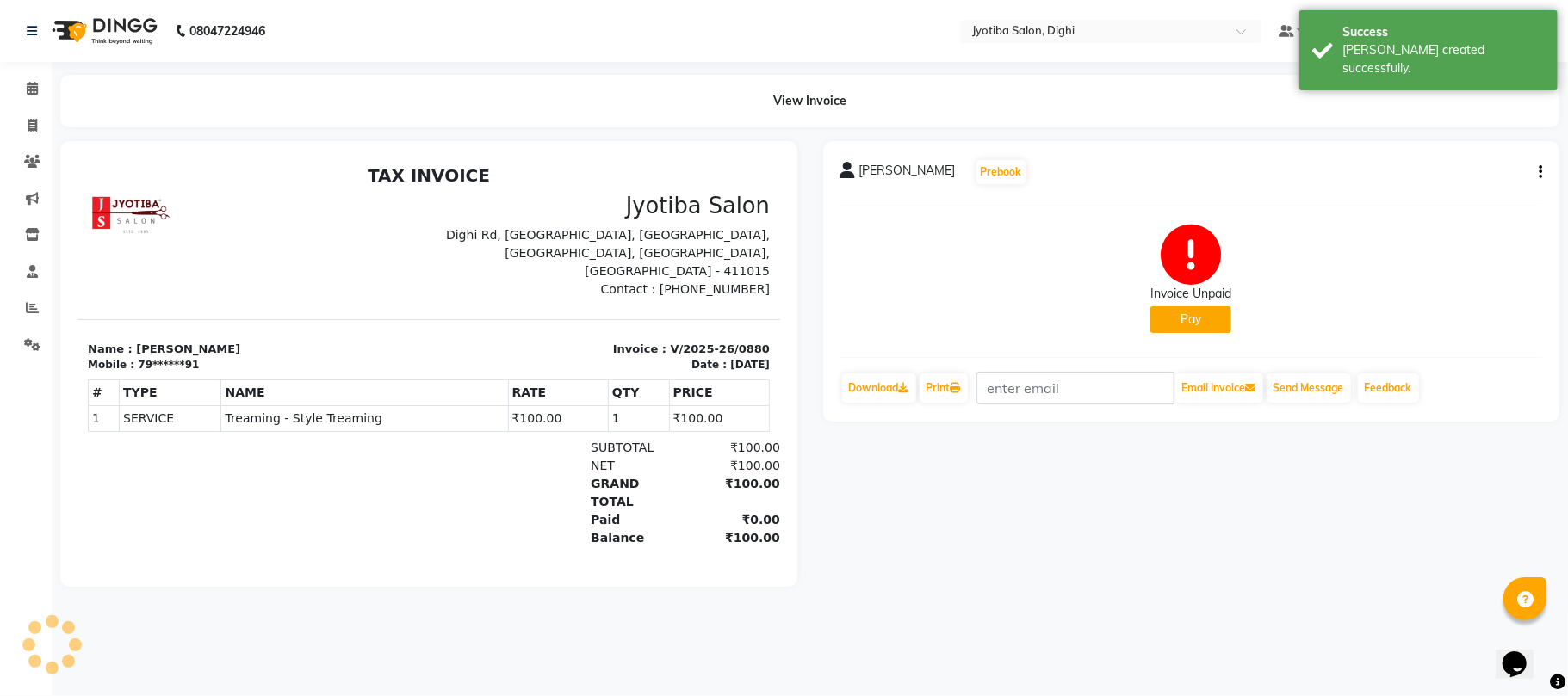
click at [1175, 321] on button "Pay" at bounding box center [1190, 320] width 81 height 27
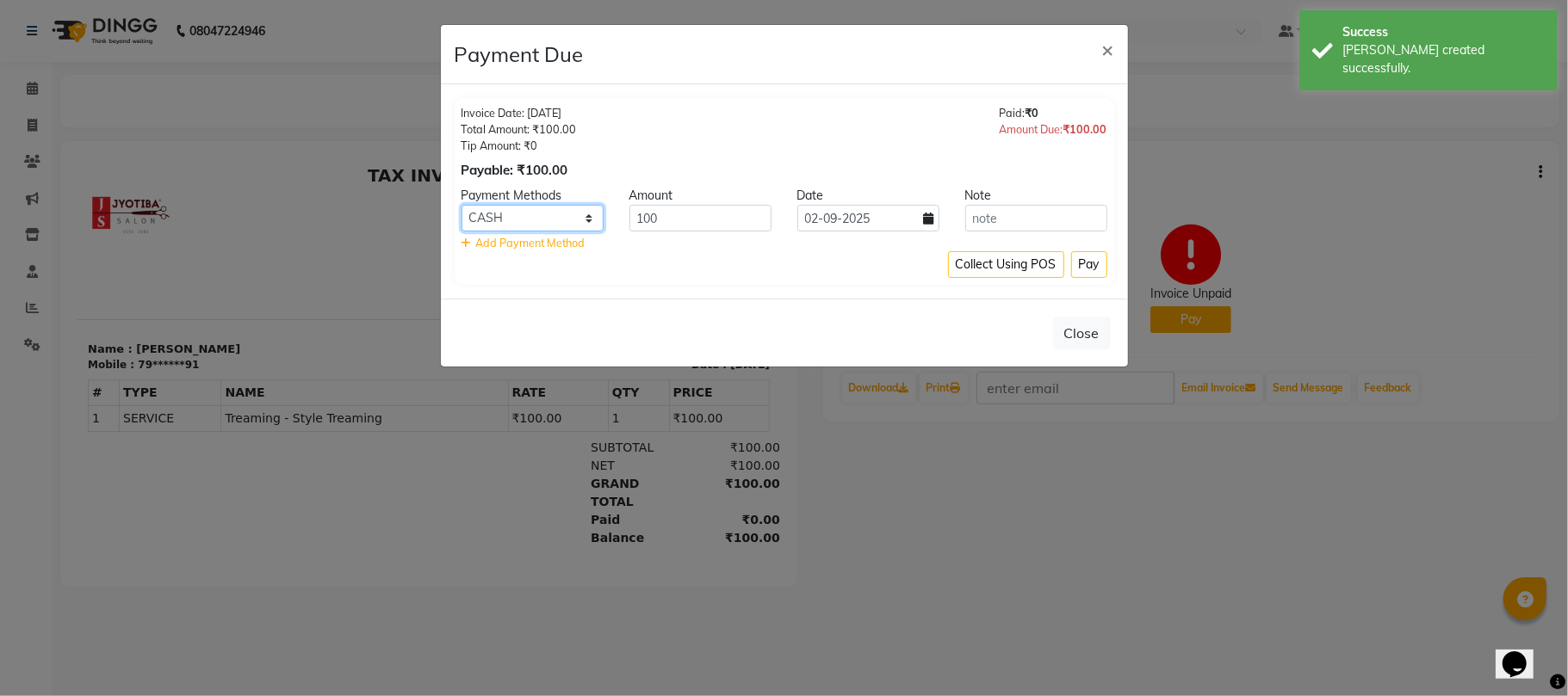
click at [544, 219] on select "CASH ONLINE CARD" at bounding box center [532, 218] width 142 height 27
select select "3"
click at [461, 206] on select "CASH ONLINE CARD" at bounding box center [532, 218] width 142 height 27
click at [1081, 271] on button "Pay" at bounding box center [1089, 264] width 37 height 27
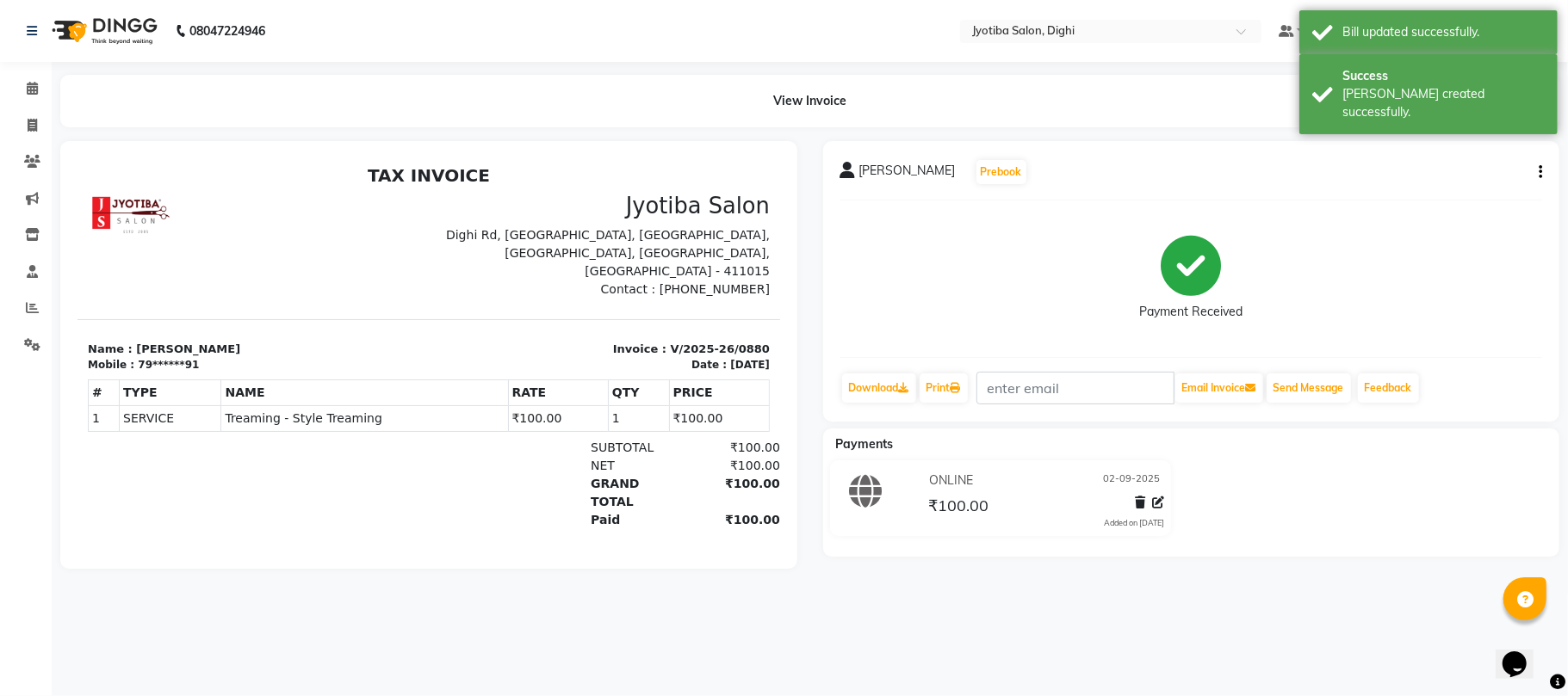
click at [20, 108] on li "Invoice" at bounding box center [26, 126] width 52 height 37
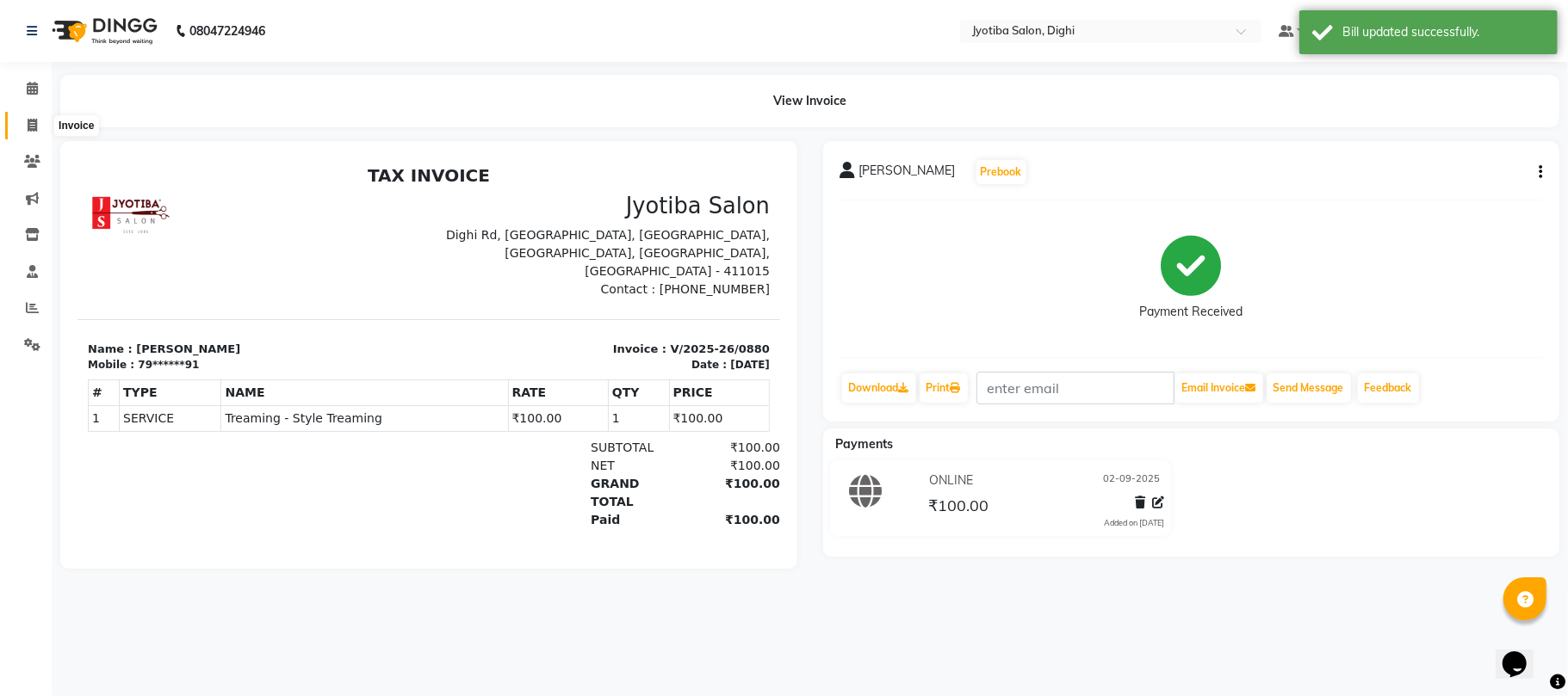
click at [28, 122] on icon at bounding box center [32, 125] width 10 height 13
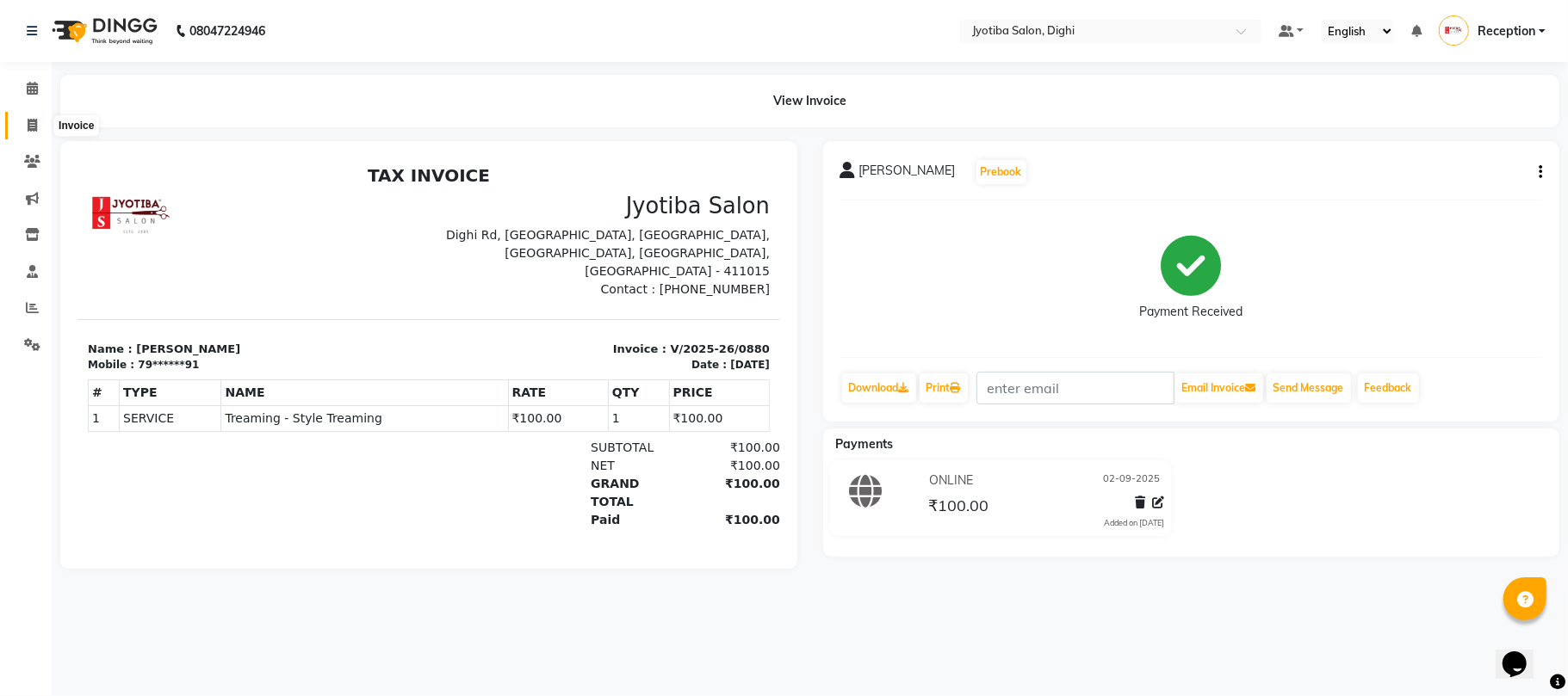
select select "service"
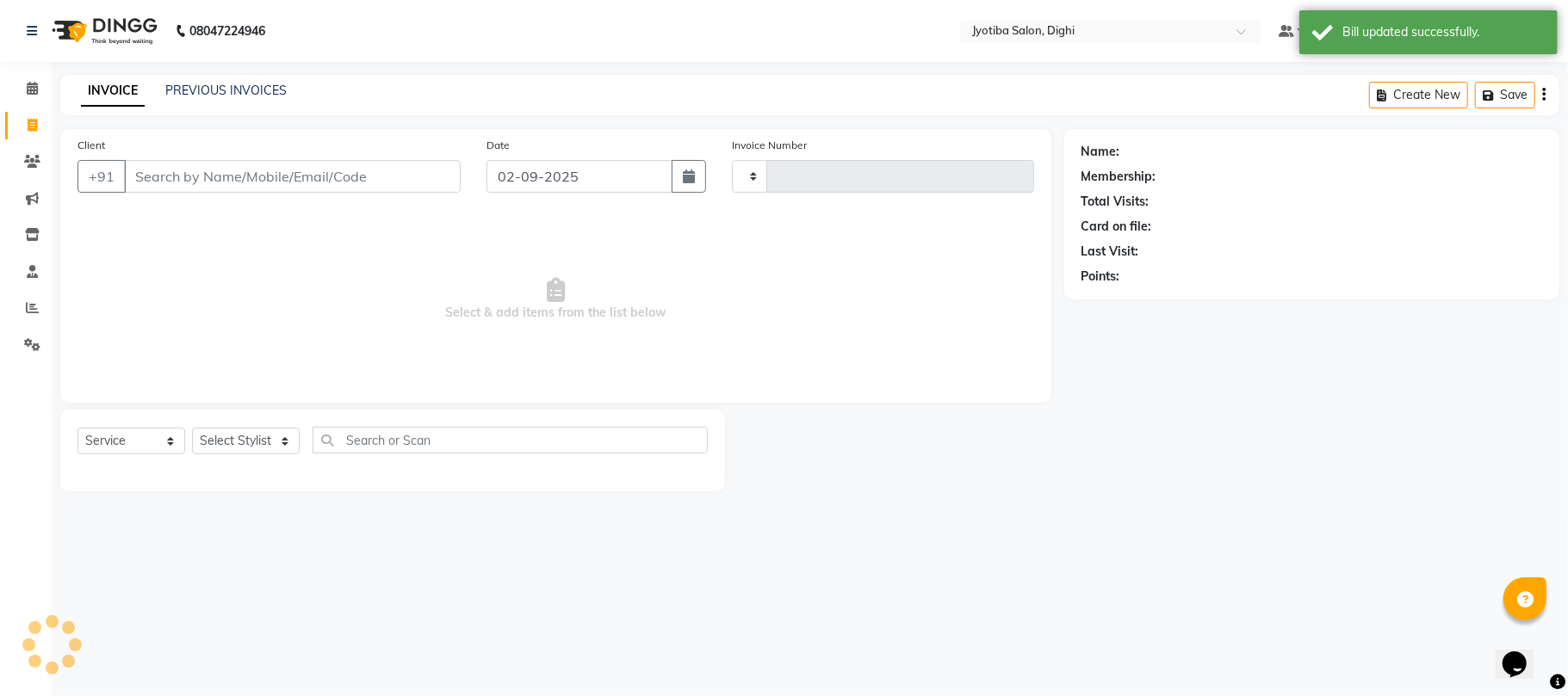
type input "0881"
select select "643"
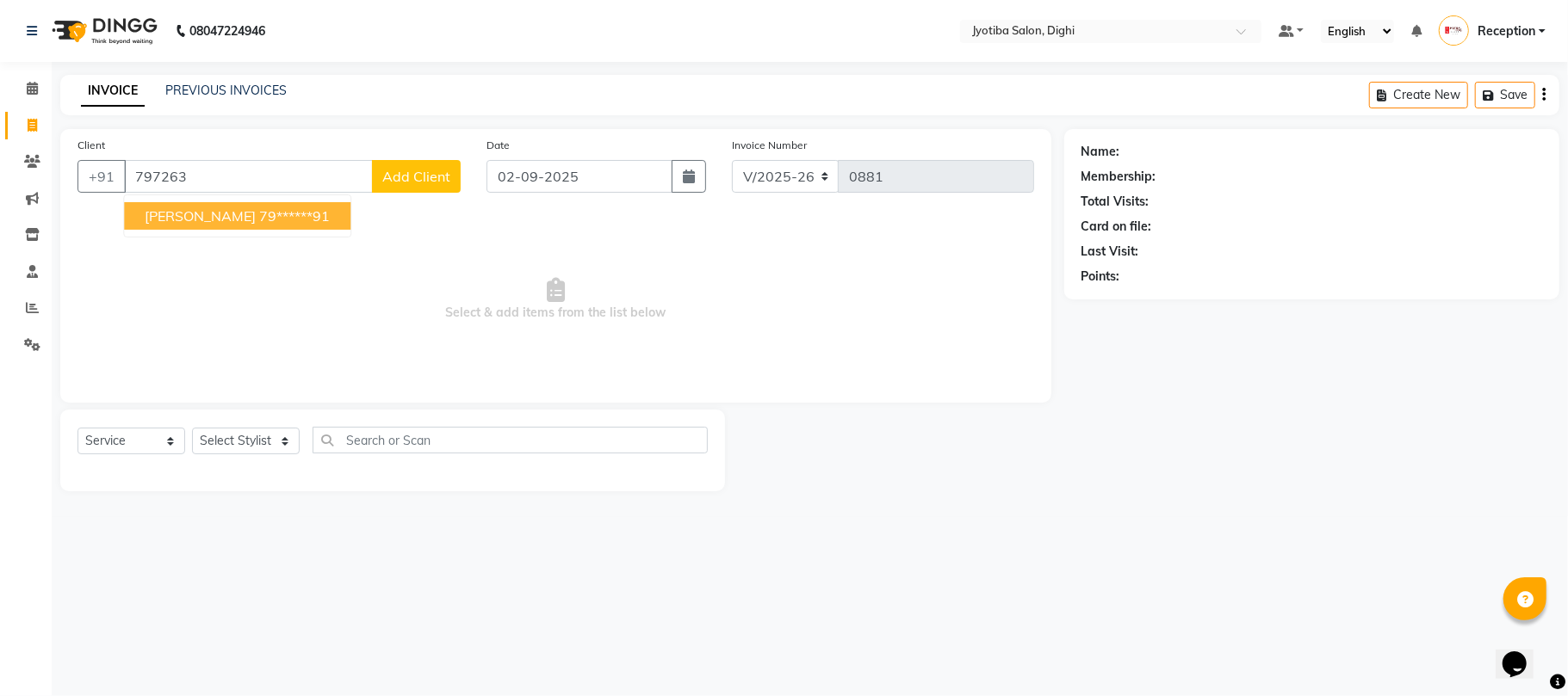
click at [204, 221] on span "[PERSON_NAME]" at bounding box center [199, 215] width 111 height 17
type input "79******91"
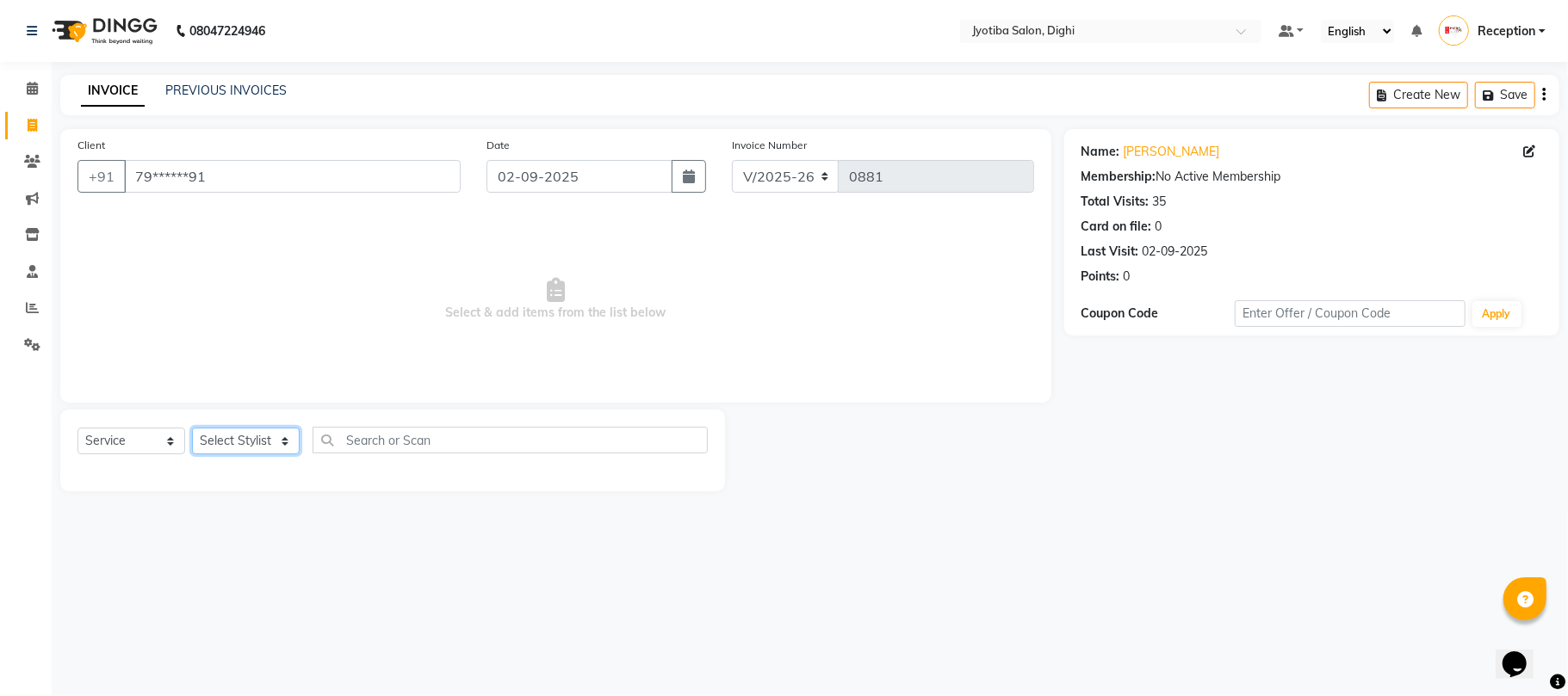
click at [272, 449] on select "Select Stylist anuj [PERSON_NAME] Prem Reception [PERSON_NAME]" at bounding box center [246, 441] width 108 height 27
select select "59471"
click at [192, 428] on select "Select Stylist anuj [PERSON_NAME] Prem Reception [PERSON_NAME]" at bounding box center [246, 441] width 108 height 27
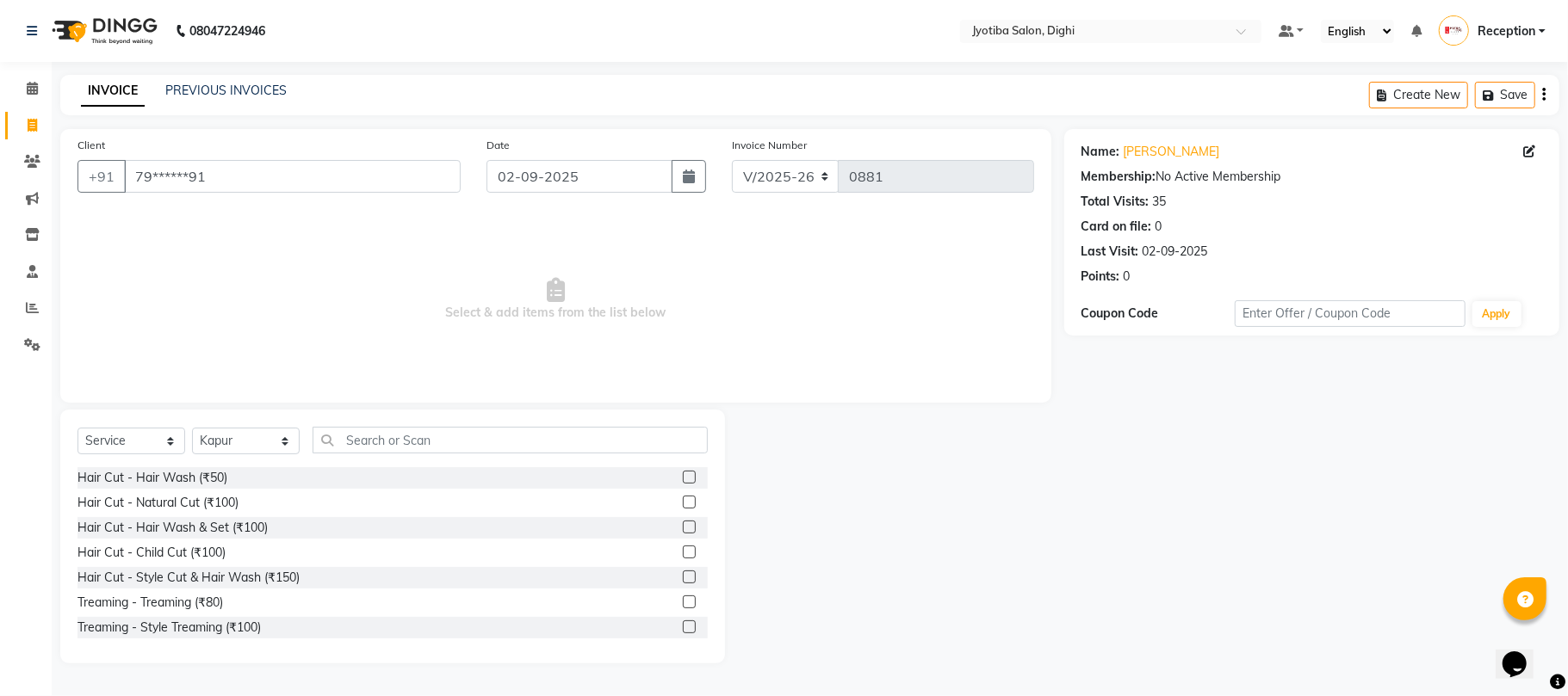
click at [683, 575] on label at bounding box center [689, 577] width 13 height 13
click at [683, 575] on input "checkbox" at bounding box center [688, 578] width 12 height 12
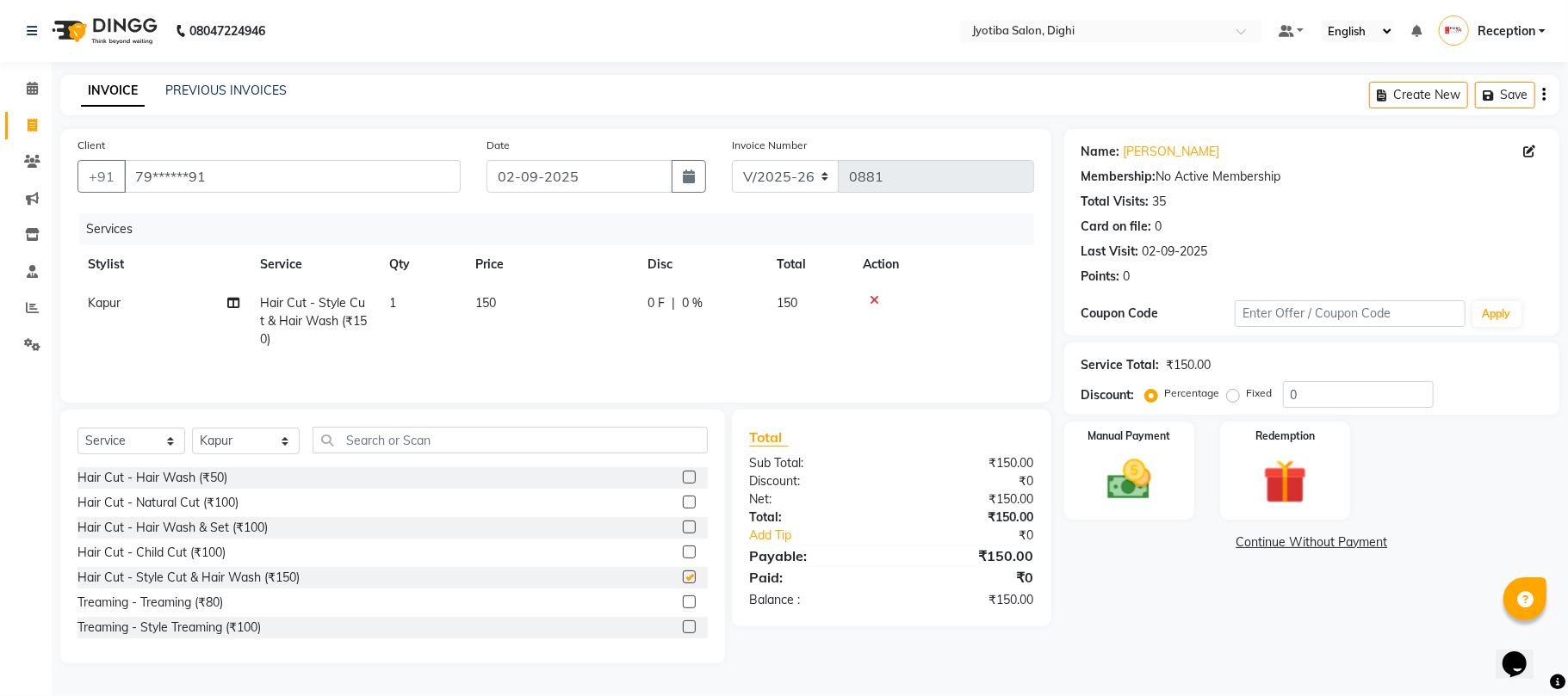
checkbox input "false"
click at [1278, 537] on link "Continue Without Payment" at bounding box center [1312, 542] width 488 height 18
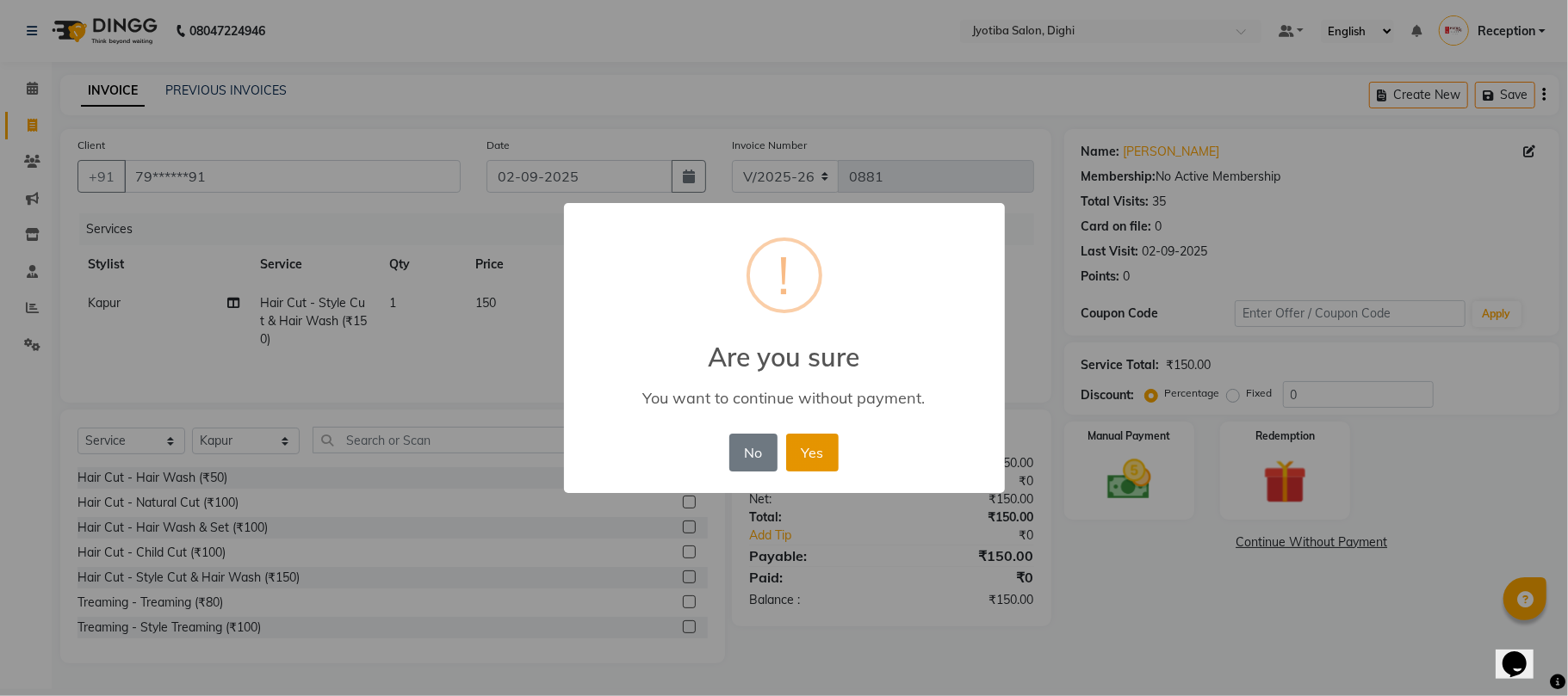
click at [802, 441] on button "Yes" at bounding box center [812, 452] width 53 height 38
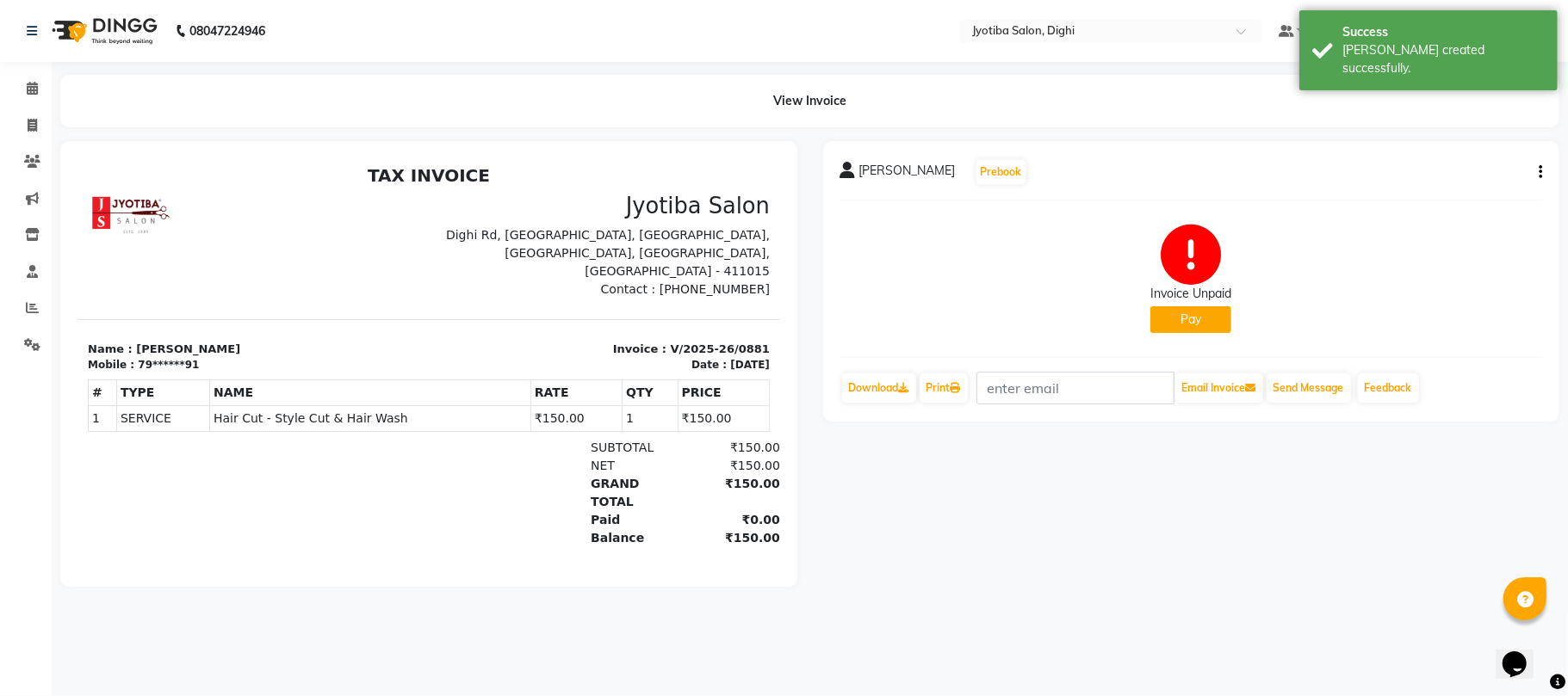
click at [1188, 324] on button "Pay" at bounding box center [1190, 320] width 81 height 27
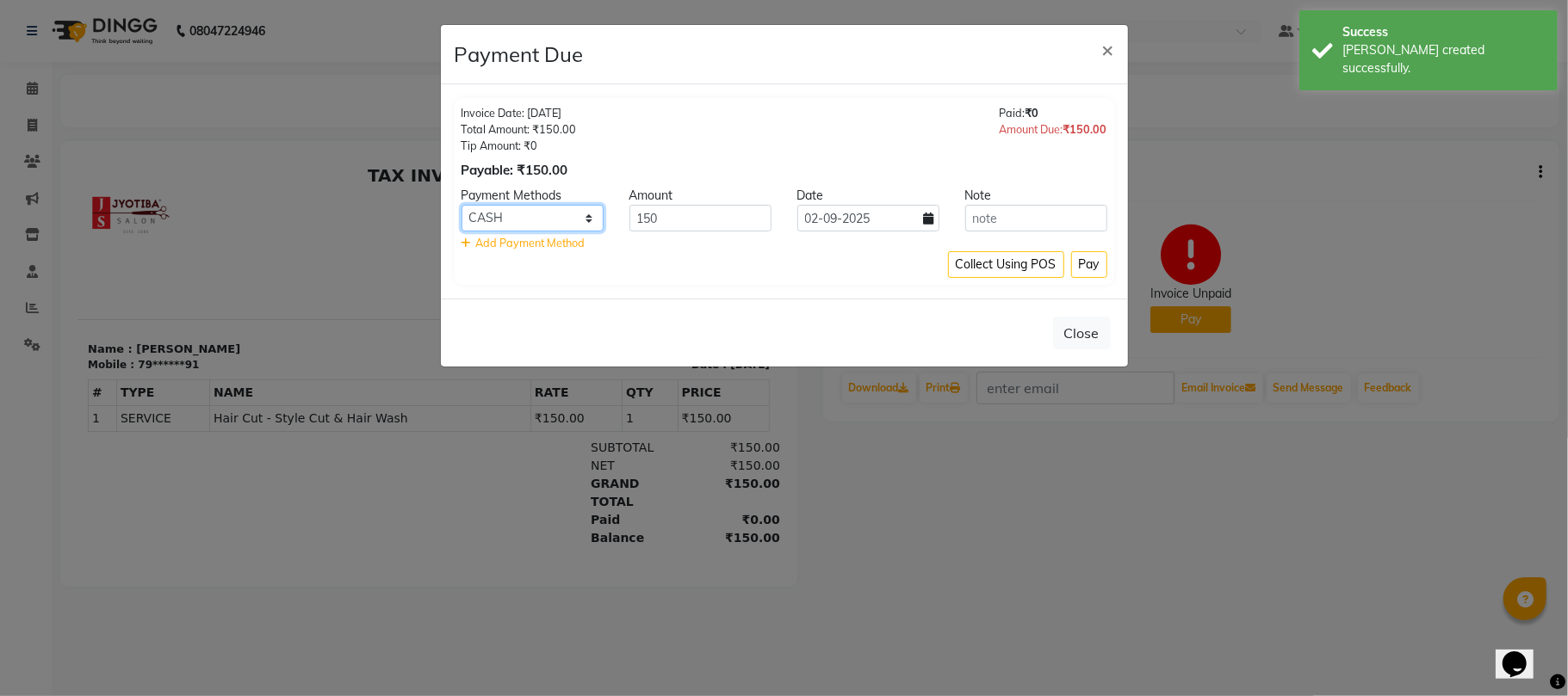
click at [556, 221] on select "CASH ONLINE CARD" at bounding box center [532, 218] width 142 height 27
select select "3"
click at [461, 206] on select "CASH ONLINE CARD" at bounding box center [532, 218] width 142 height 27
click at [1099, 271] on button "Pay" at bounding box center [1089, 264] width 37 height 27
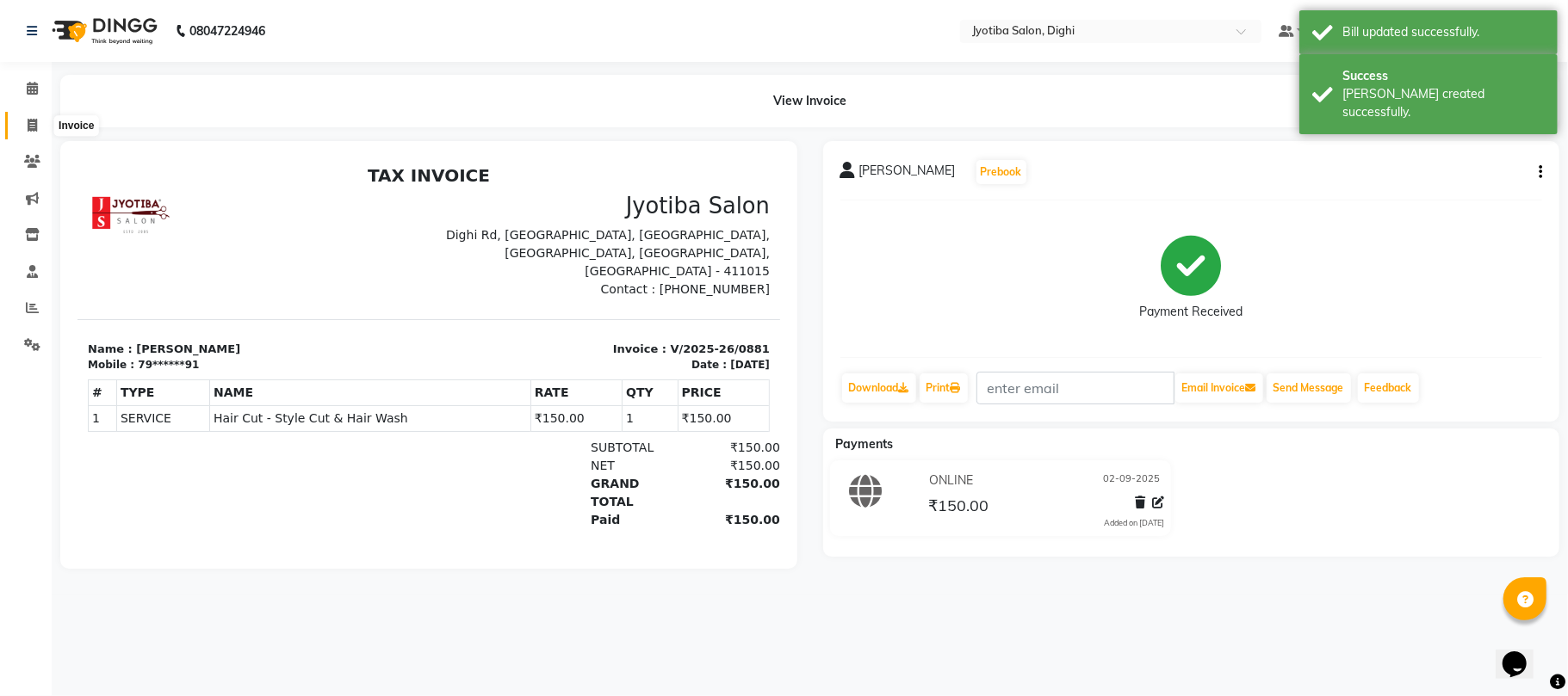
click at [17, 122] on span at bounding box center [32, 126] width 30 height 20
select select "643"
select select "service"
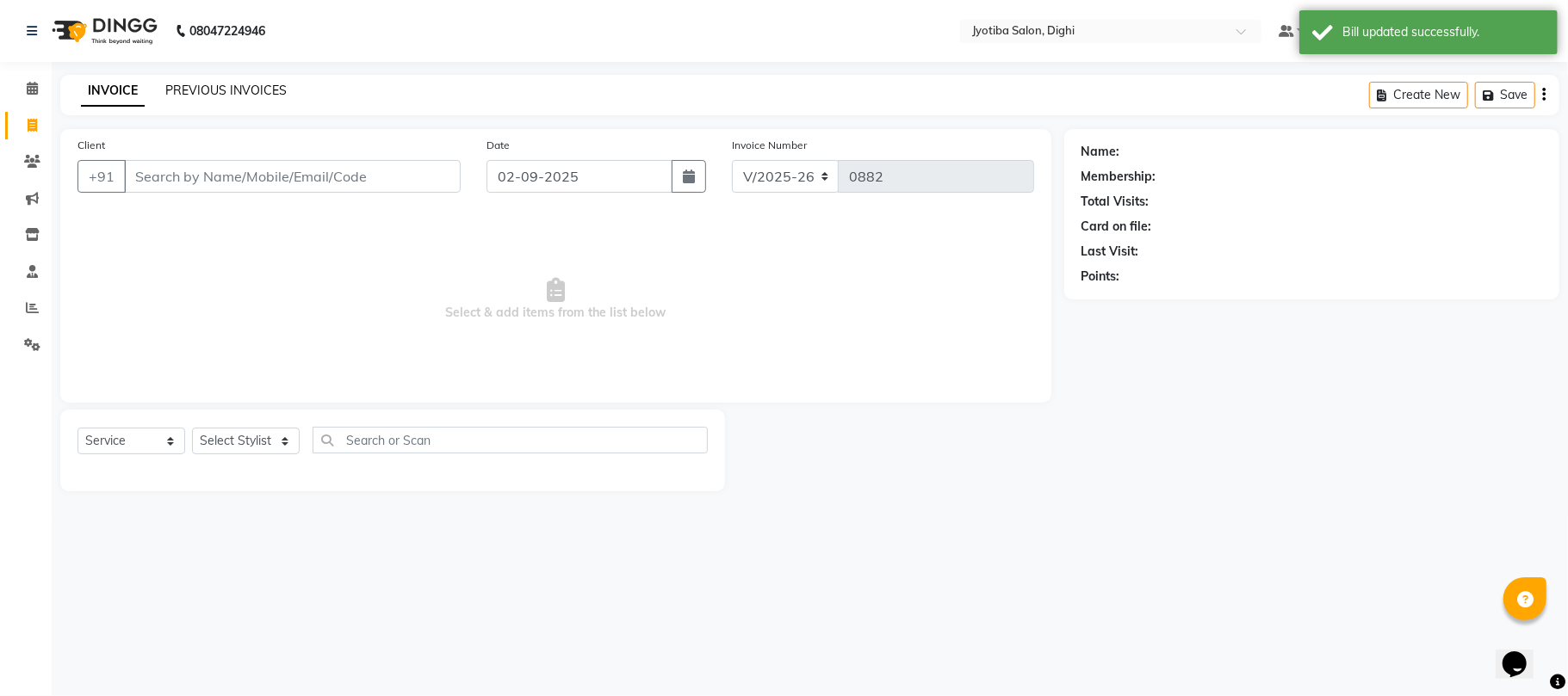
click at [252, 90] on link "PREVIOUS INVOICES" at bounding box center [226, 90] width 121 height 15
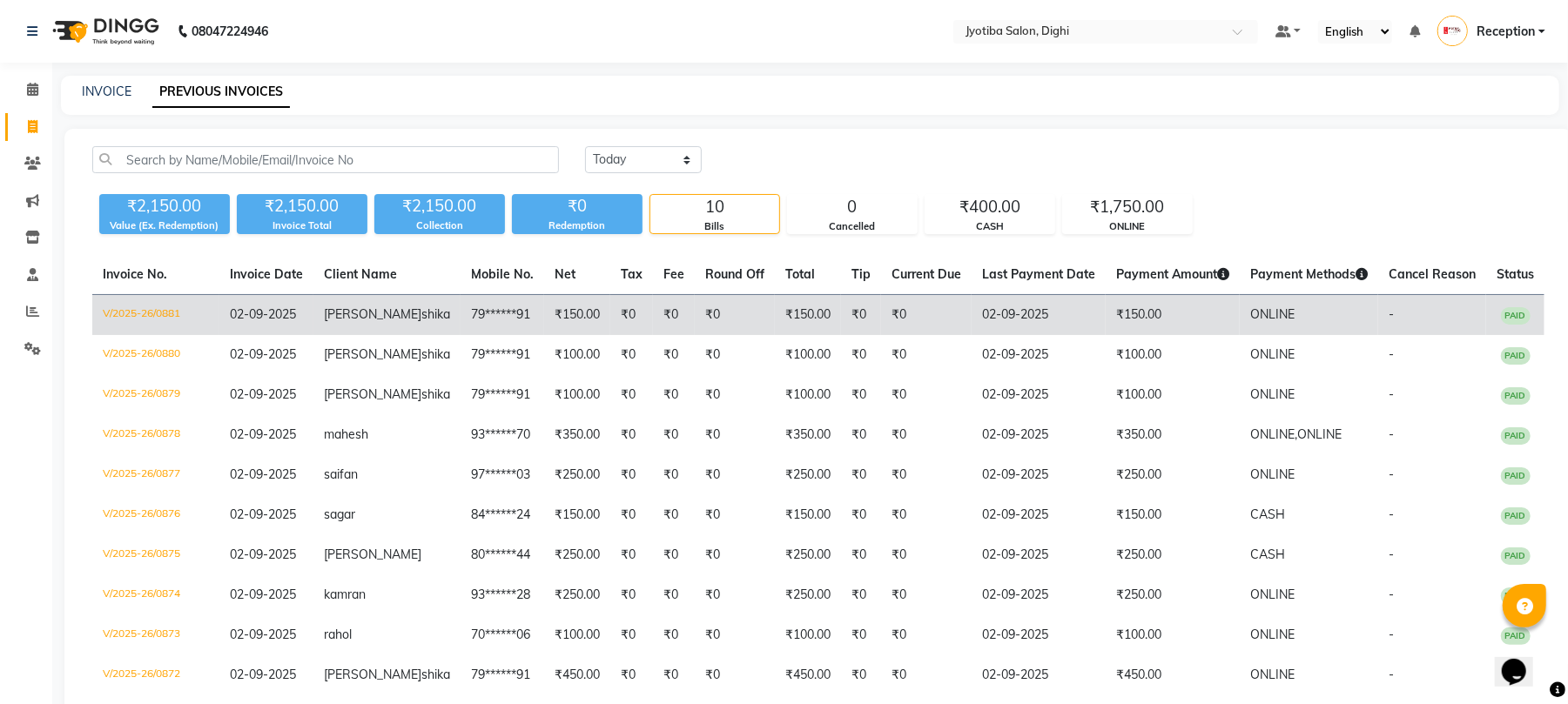
click at [1471, 326] on td "-" at bounding box center [1432, 315] width 108 height 41
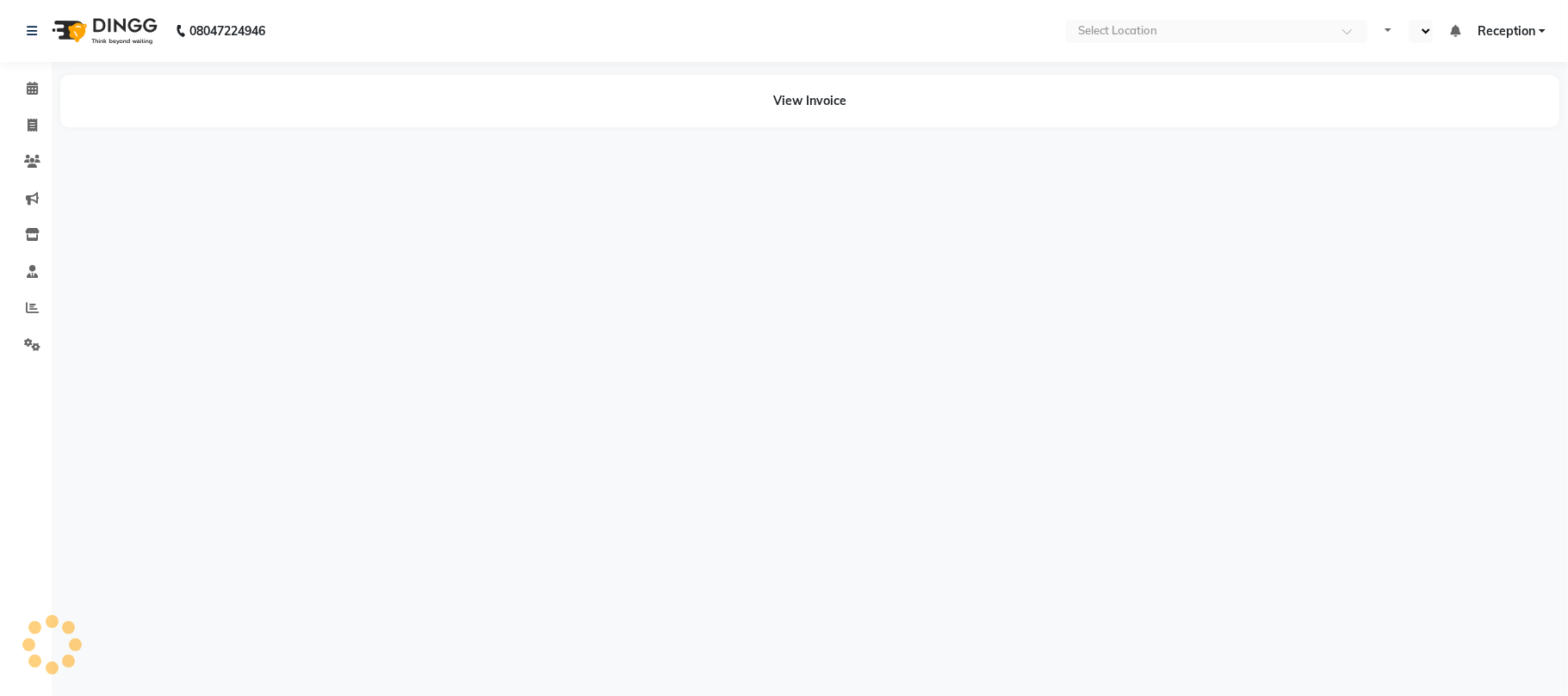
select select "en"
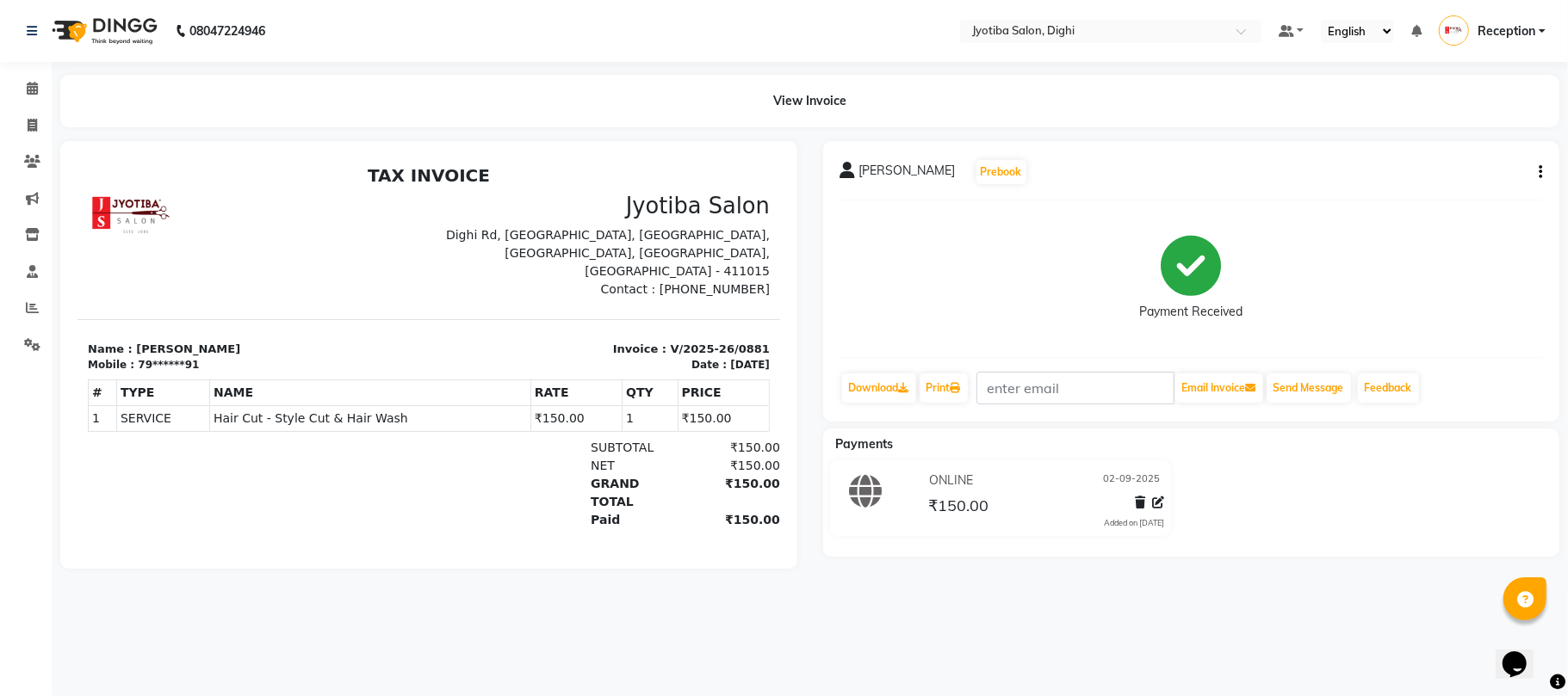
click at [1539, 172] on icon "button" at bounding box center [1540, 172] width 4 height 1
click at [1450, 158] on div "Split Service Amount" at bounding box center [1453, 160] width 118 height 21
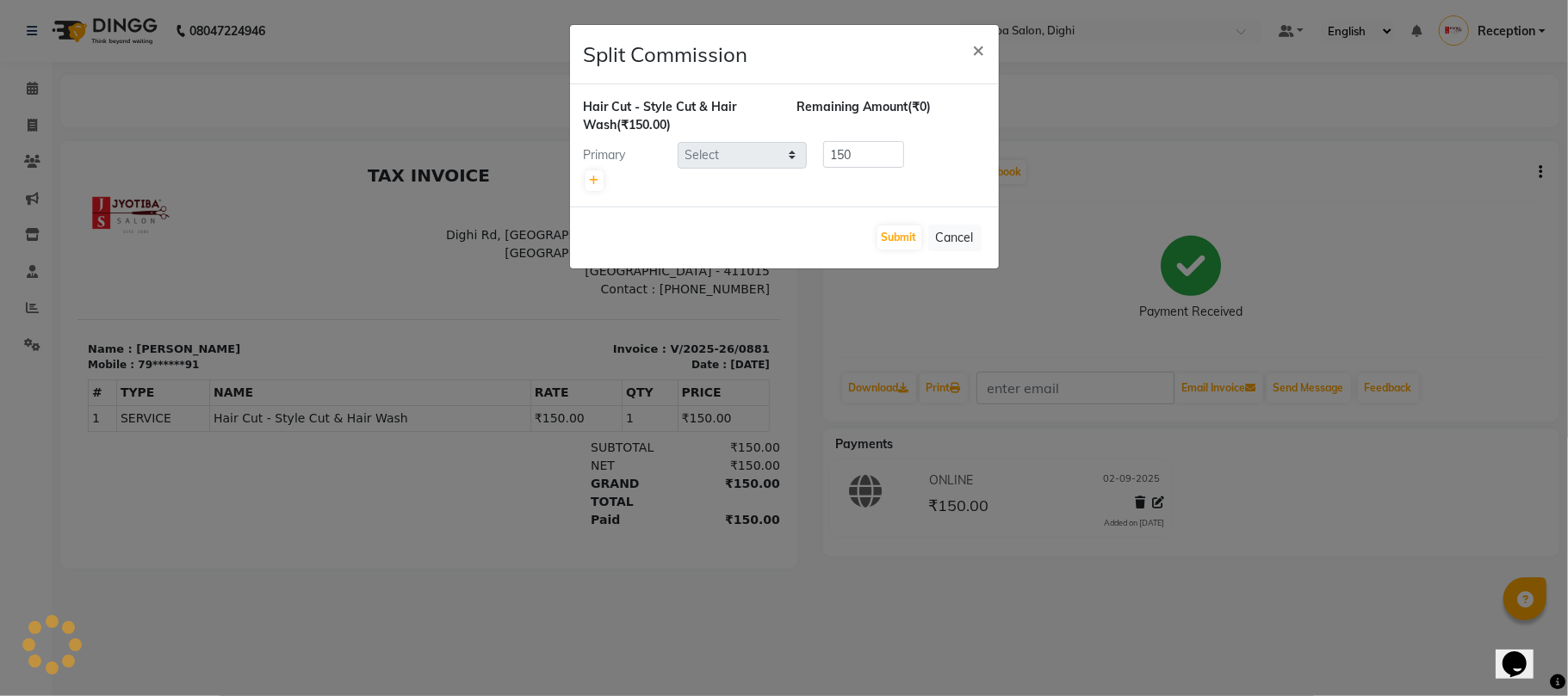
select select "59471"
click at [968, 48] on button "×" at bounding box center [979, 49] width 39 height 48
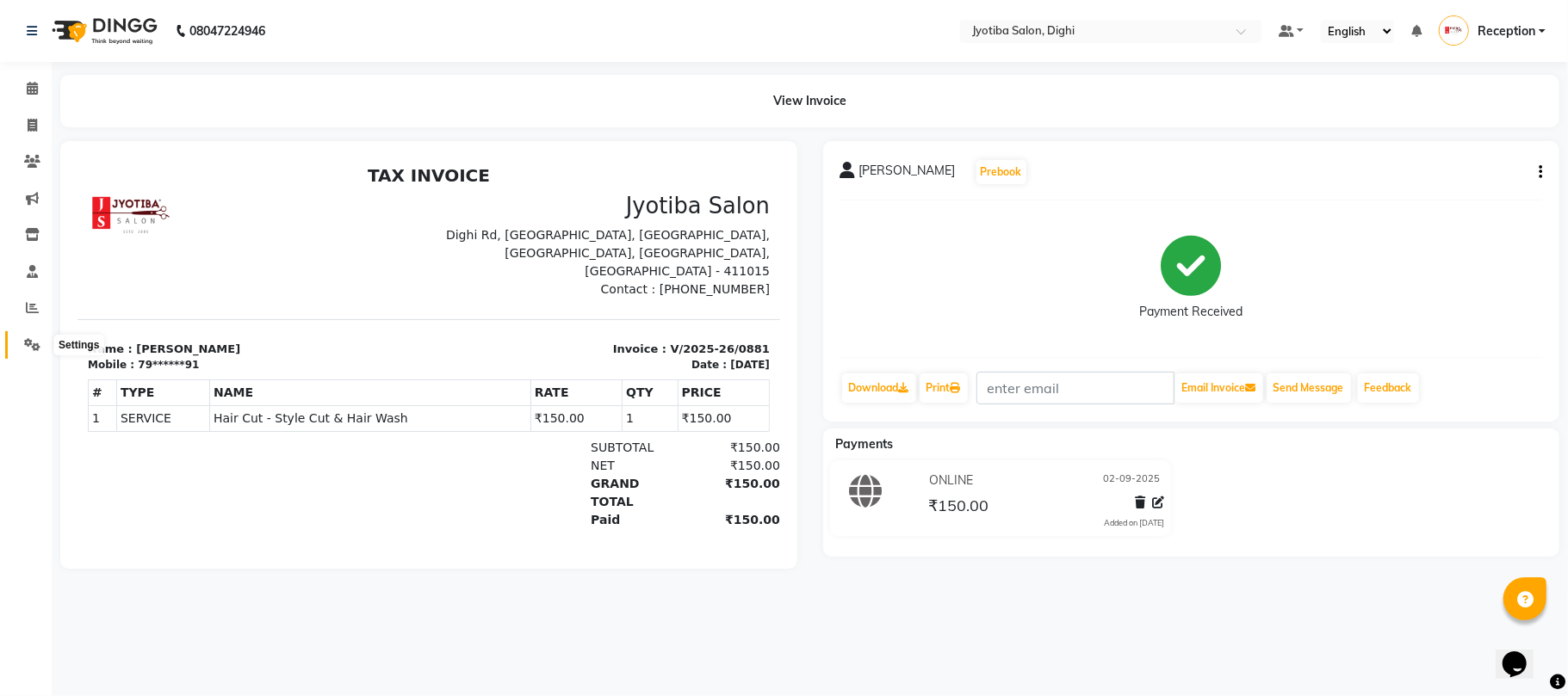
click at [19, 348] on span at bounding box center [32, 345] width 30 height 20
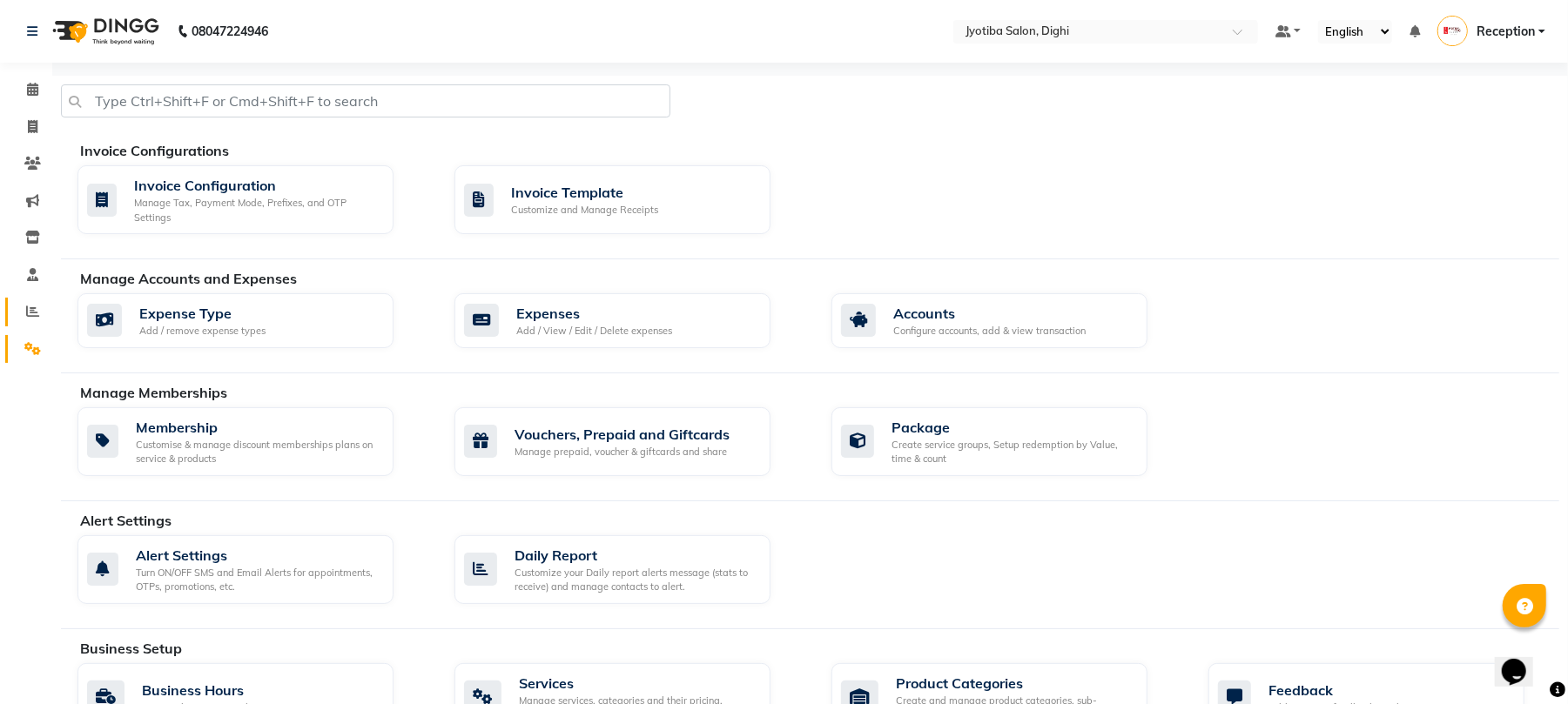
click at [35, 302] on link "Reports" at bounding box center [26, 312] width 41 height 29
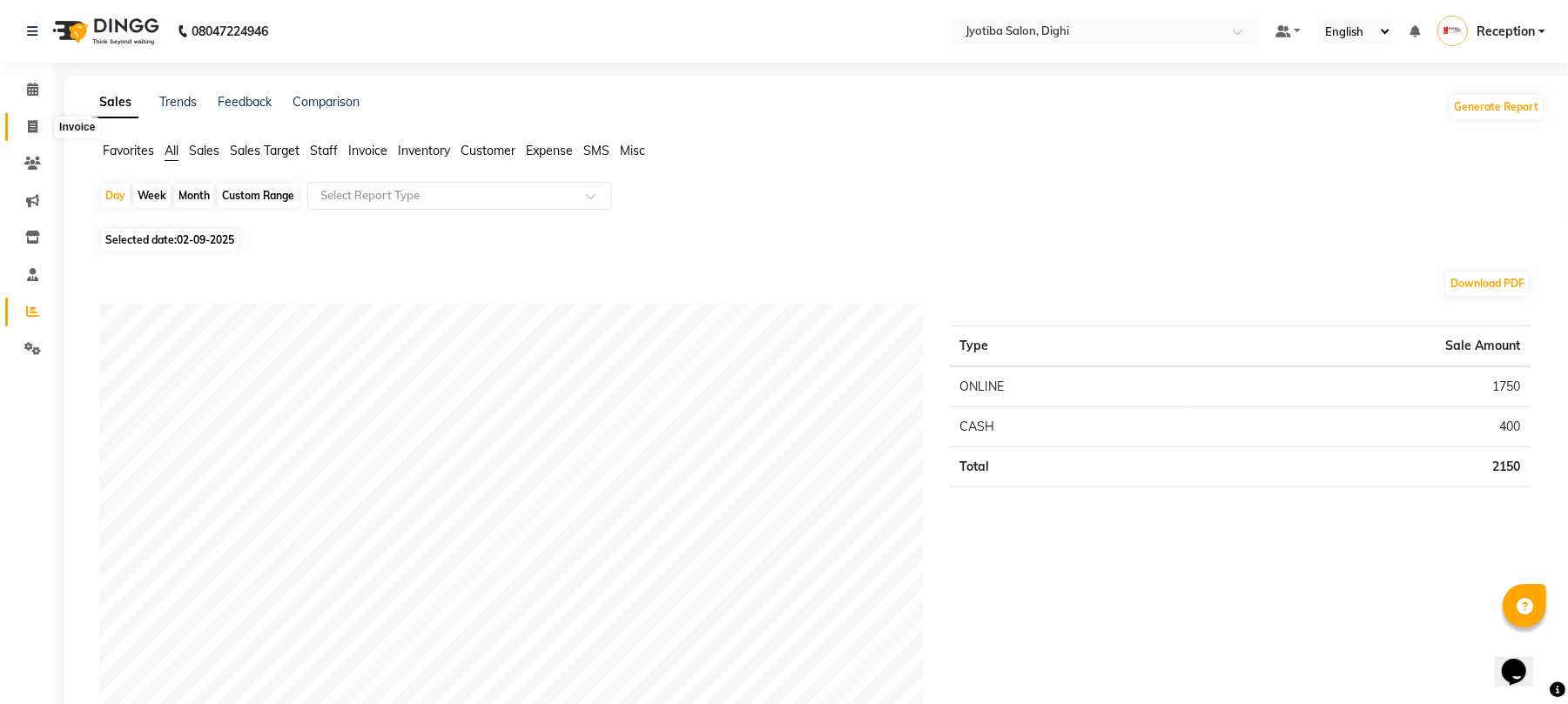
click at [32, 122] on icon at bounding box center [32, 126] width 10 height 14
select select "service"
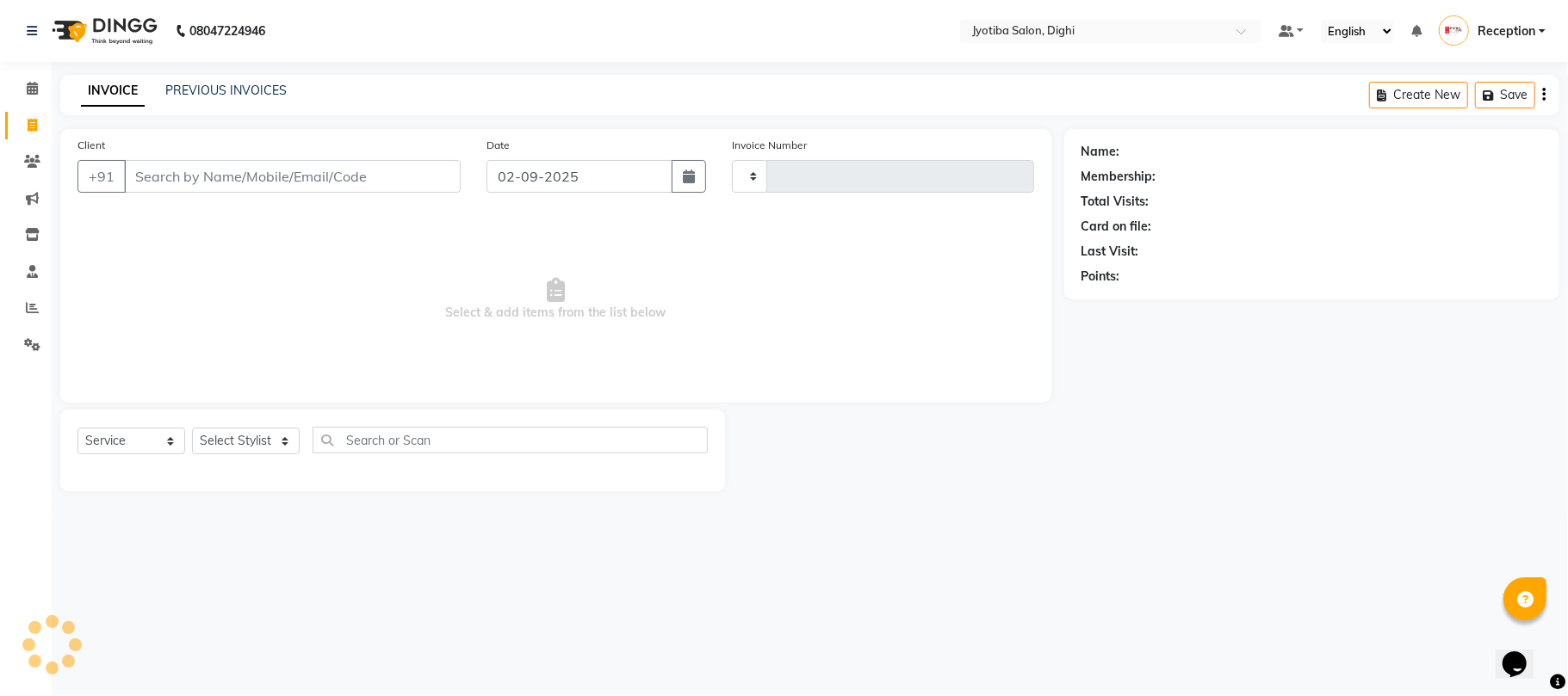
type input "0882"
select select "643"
